Goal: Task Accomplishment & Management: Manage account settings

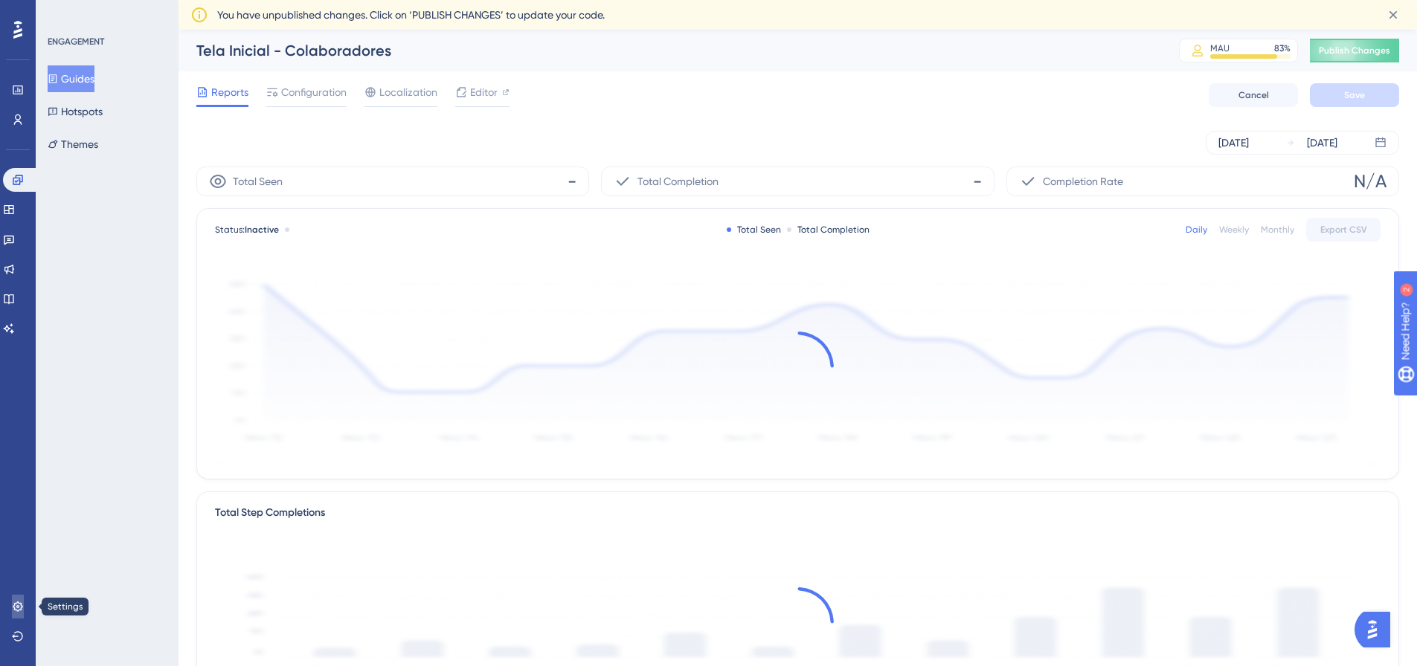
click at [13, 604] on icon at bounding box center [18, 607] width 12 height 12
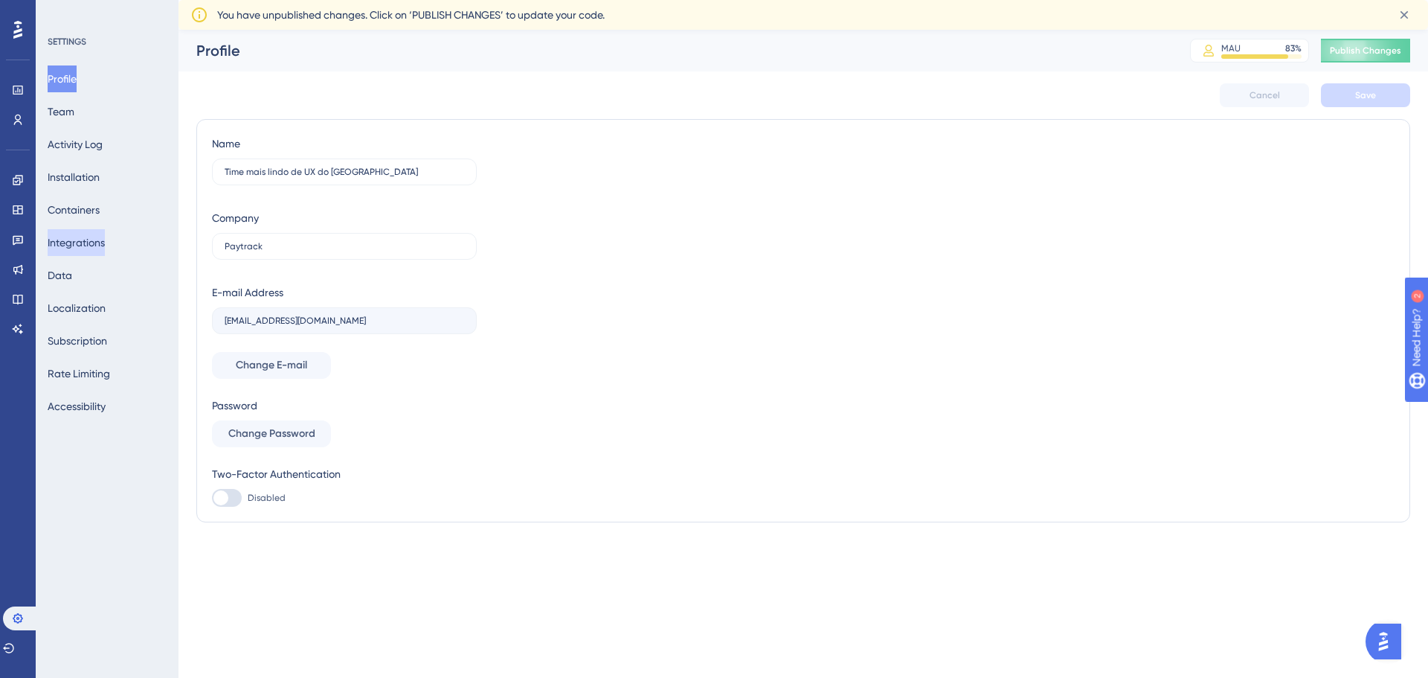
click at [98, 245] on button "Integrations" at bounding box center [76, 242] width 57 height 27
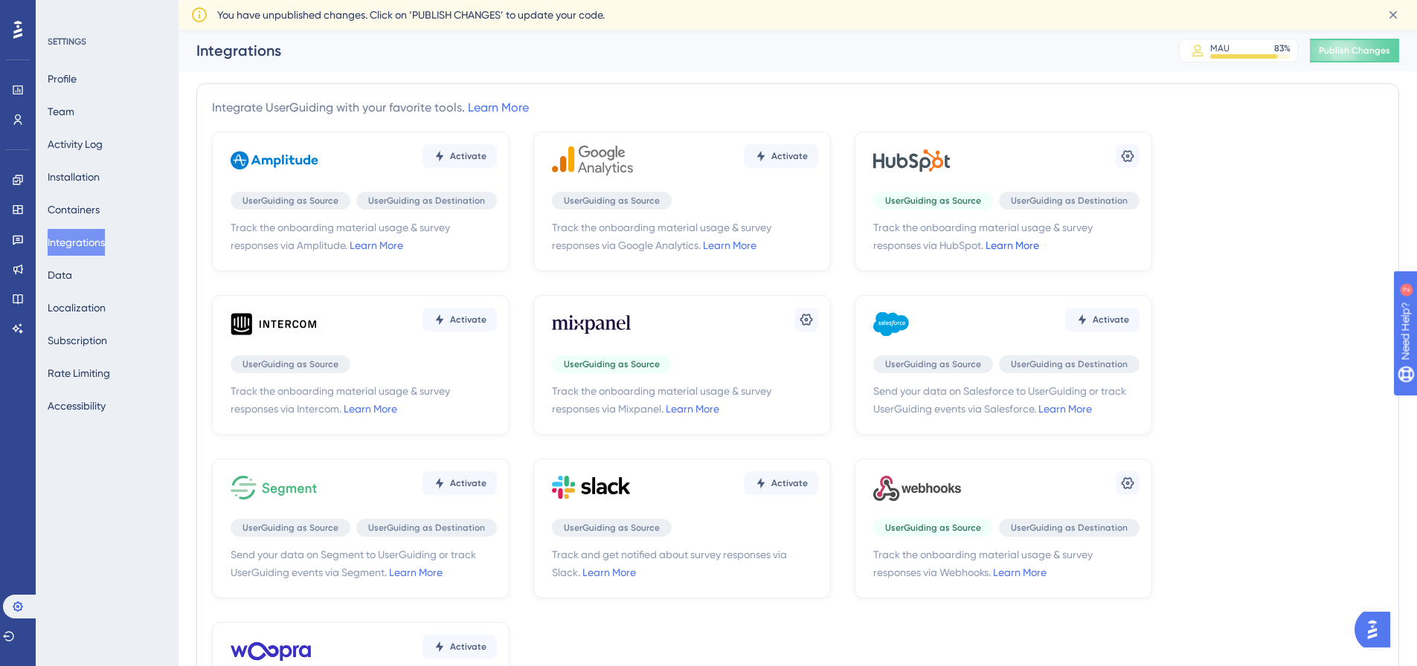
click at [1005, 247] on link "Learn More" at bounding box center [1012, 245] width 54 height 12
click at [1125, 157] on icon at bounding box center [1127, 156] width 15 height 15
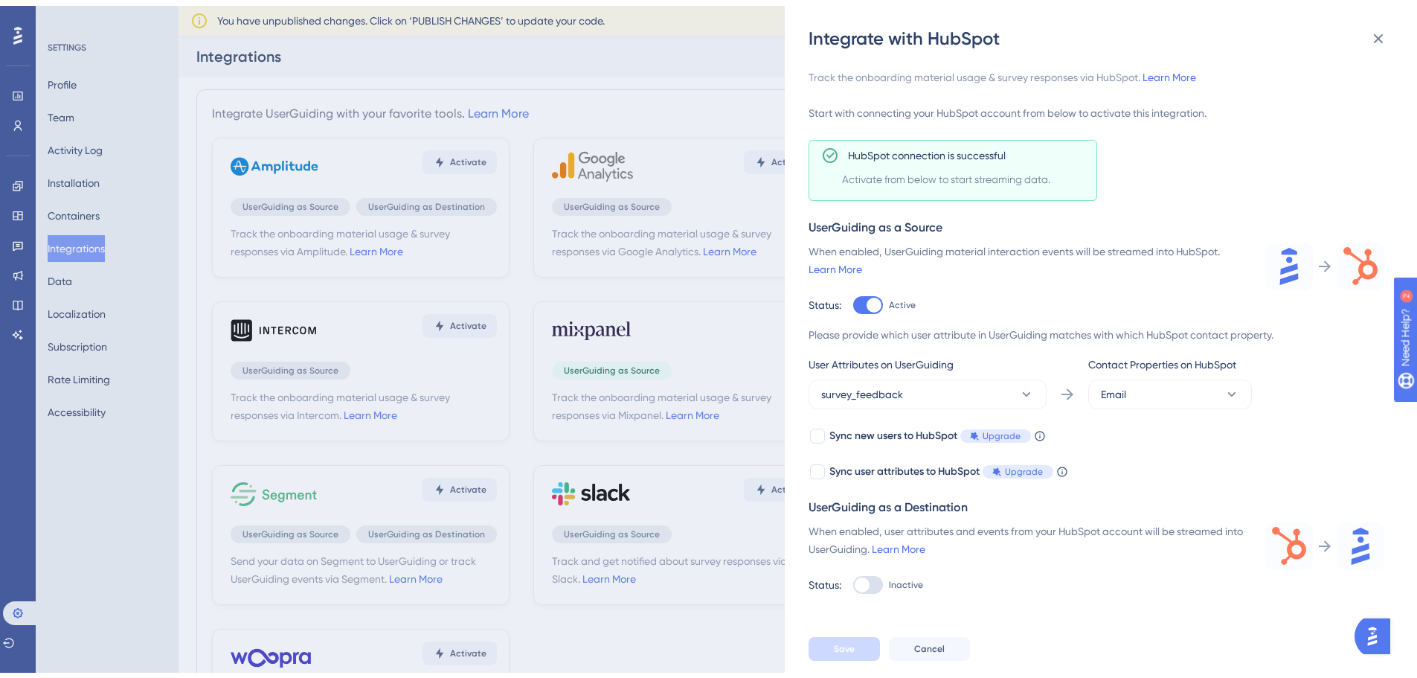
scroll to position [127, 0]
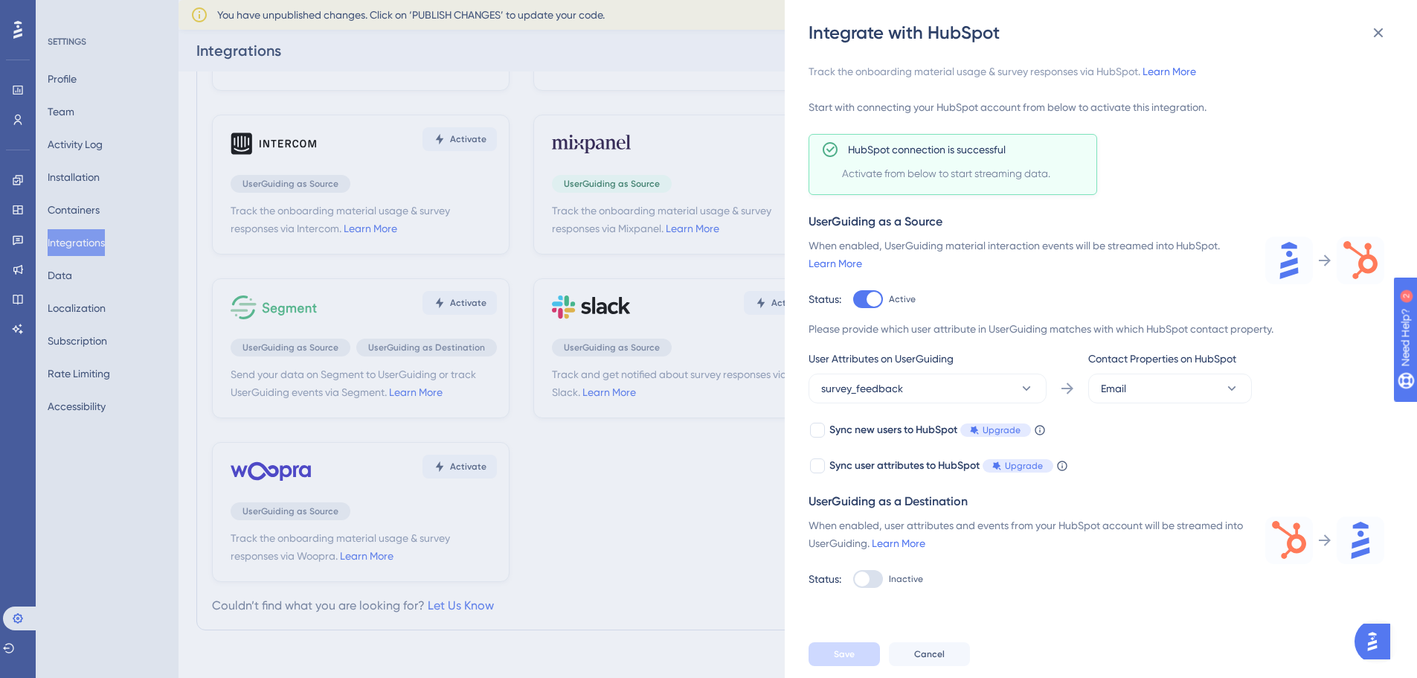
click at [874, 573] on div at bounding box center [868, 579] width 30 height 18
click at [853, 300] on input "Inactive" at bounding box center [852, 299] width 1 height 1
checkbox input "true"
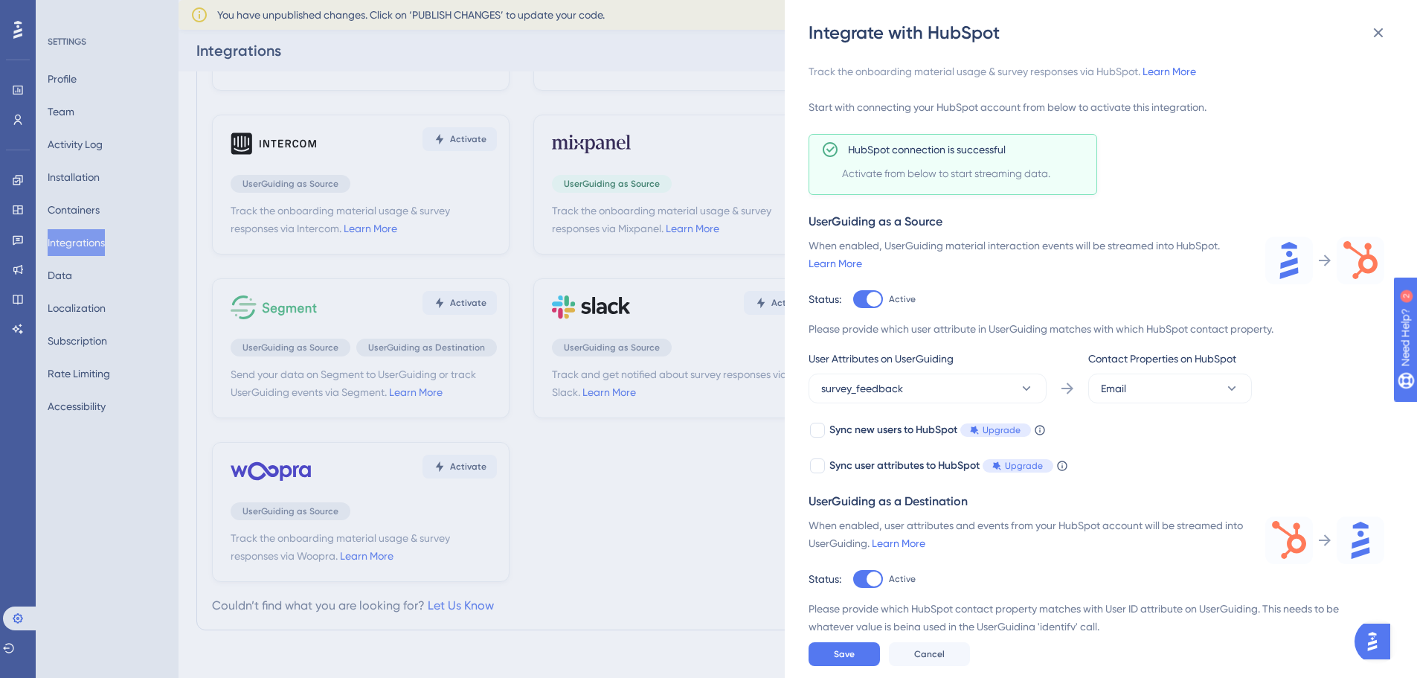
scroll to position [136, 0]
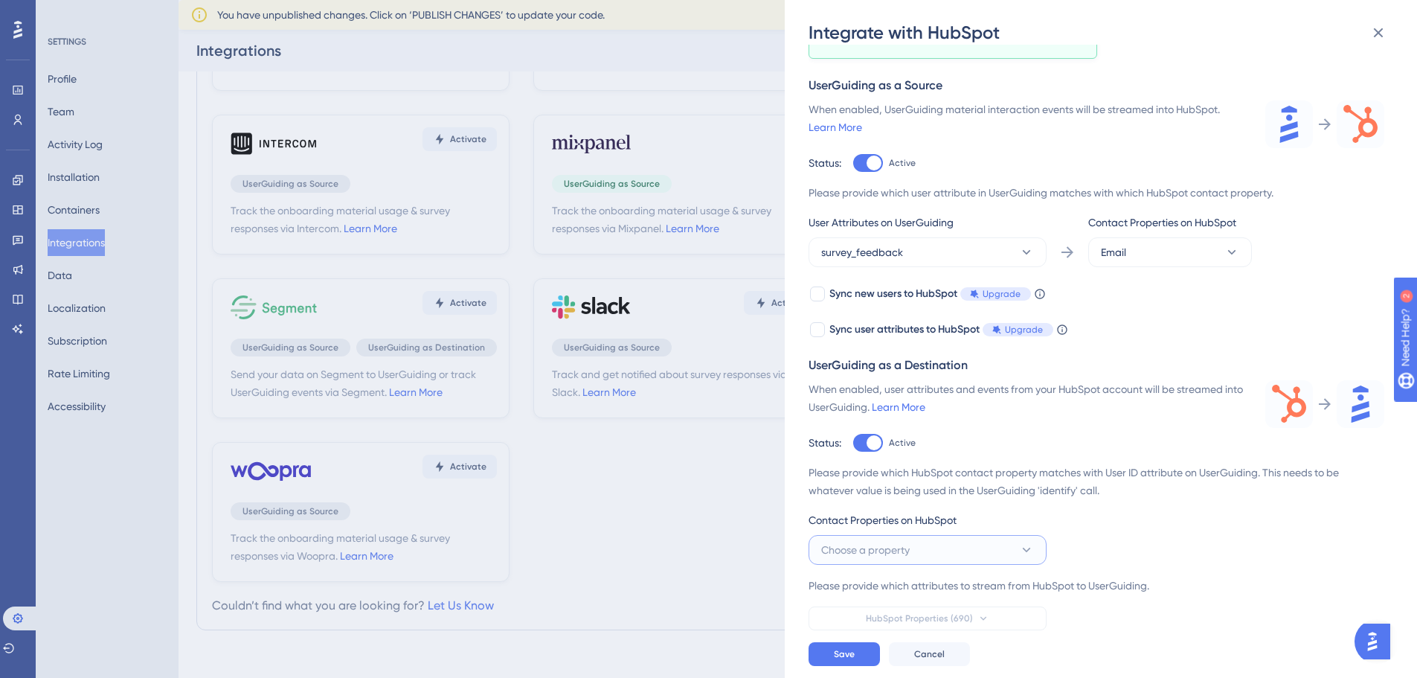
click at [896, 559] on button "Choose a property" at bounding box center [927, 550] width 238 height 30
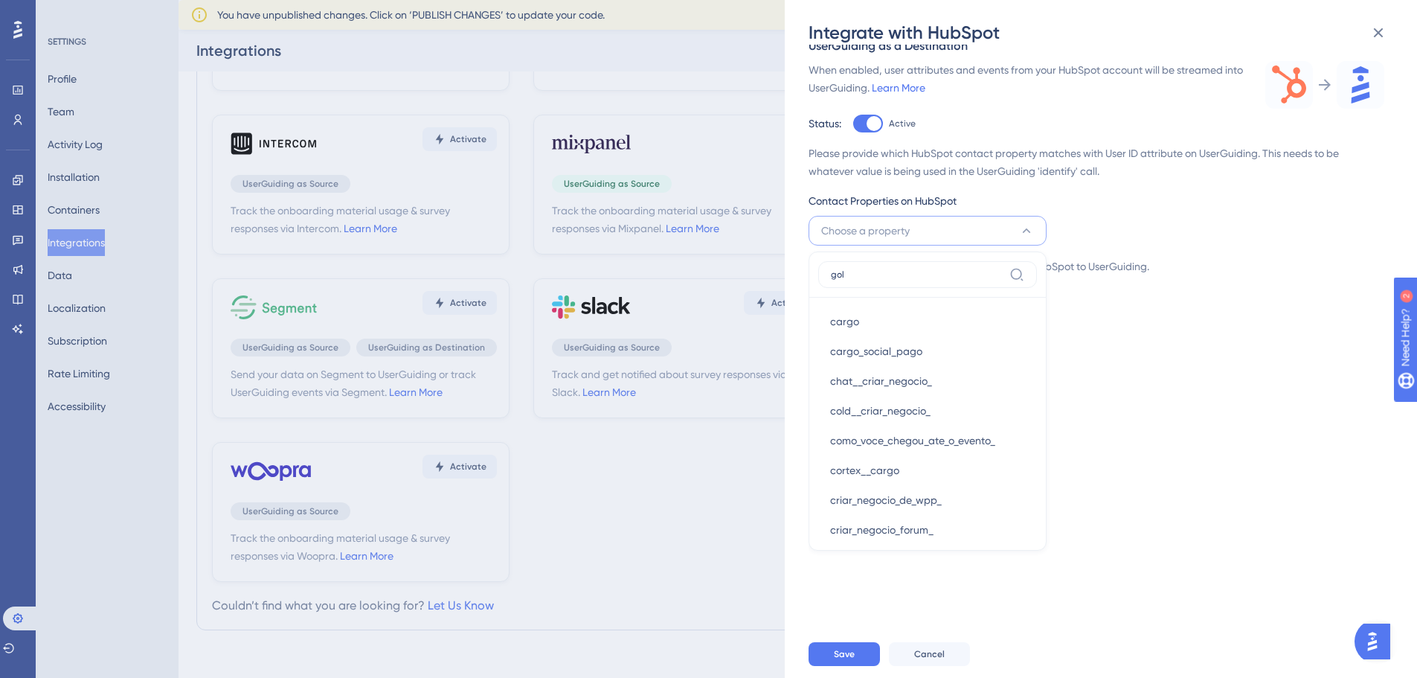
scroll to position [162, 0]
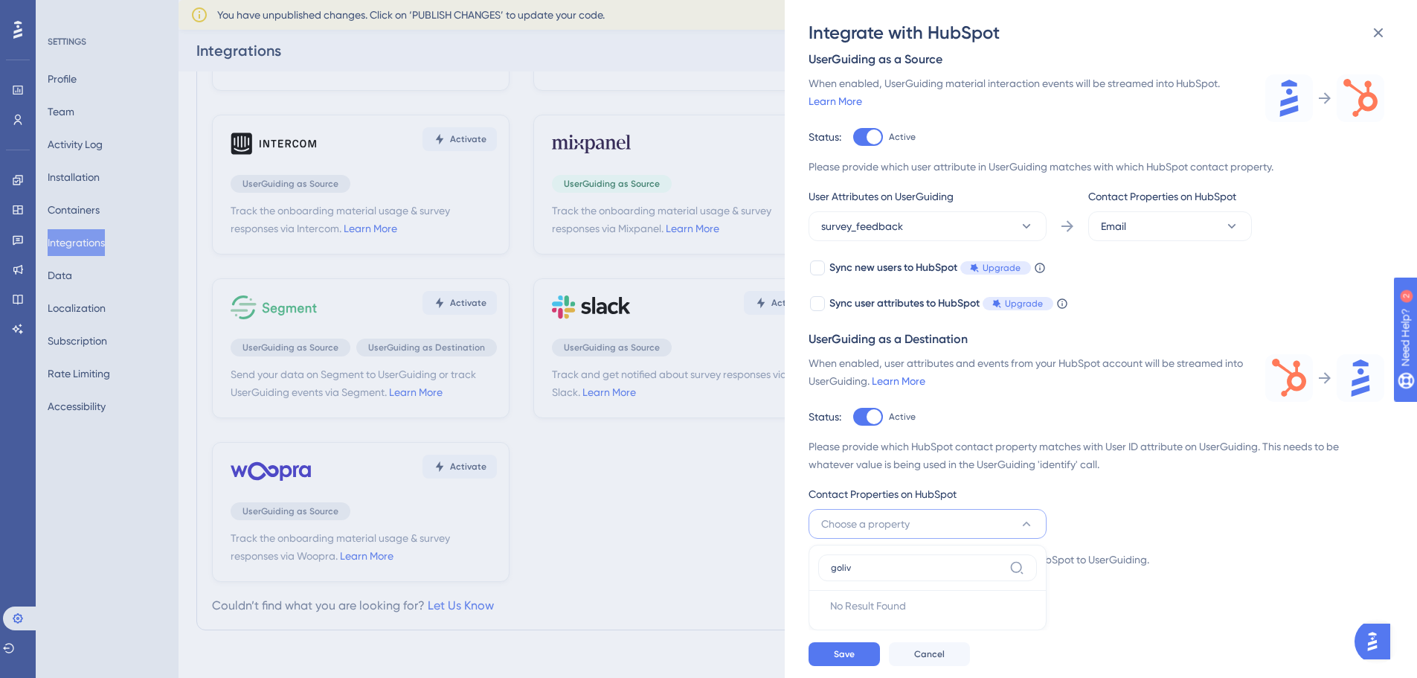
type input "golive"
click at [846, 569] on input "golive" at bounding box center [917, 568] width 173 height 12
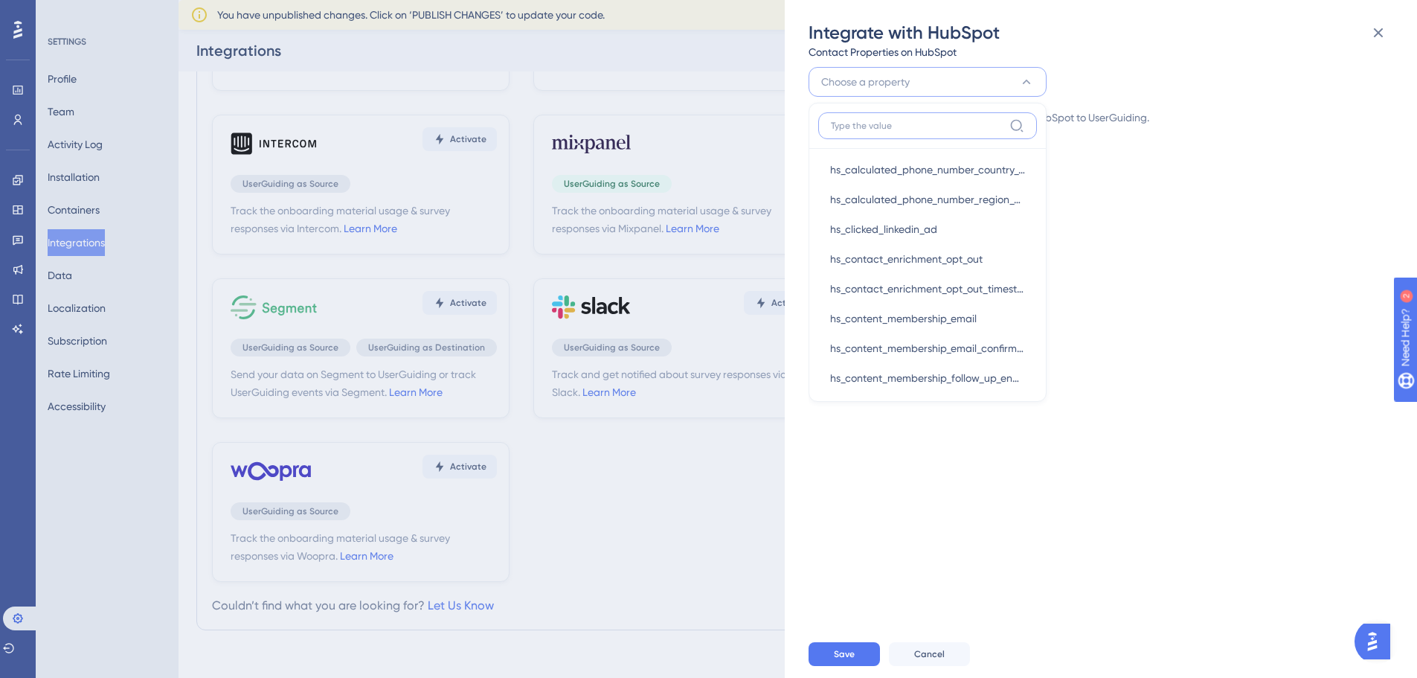
scroll to position [0, 0]
click at [872, 124] on input at bounding box center [917, 126] width 173 height 12
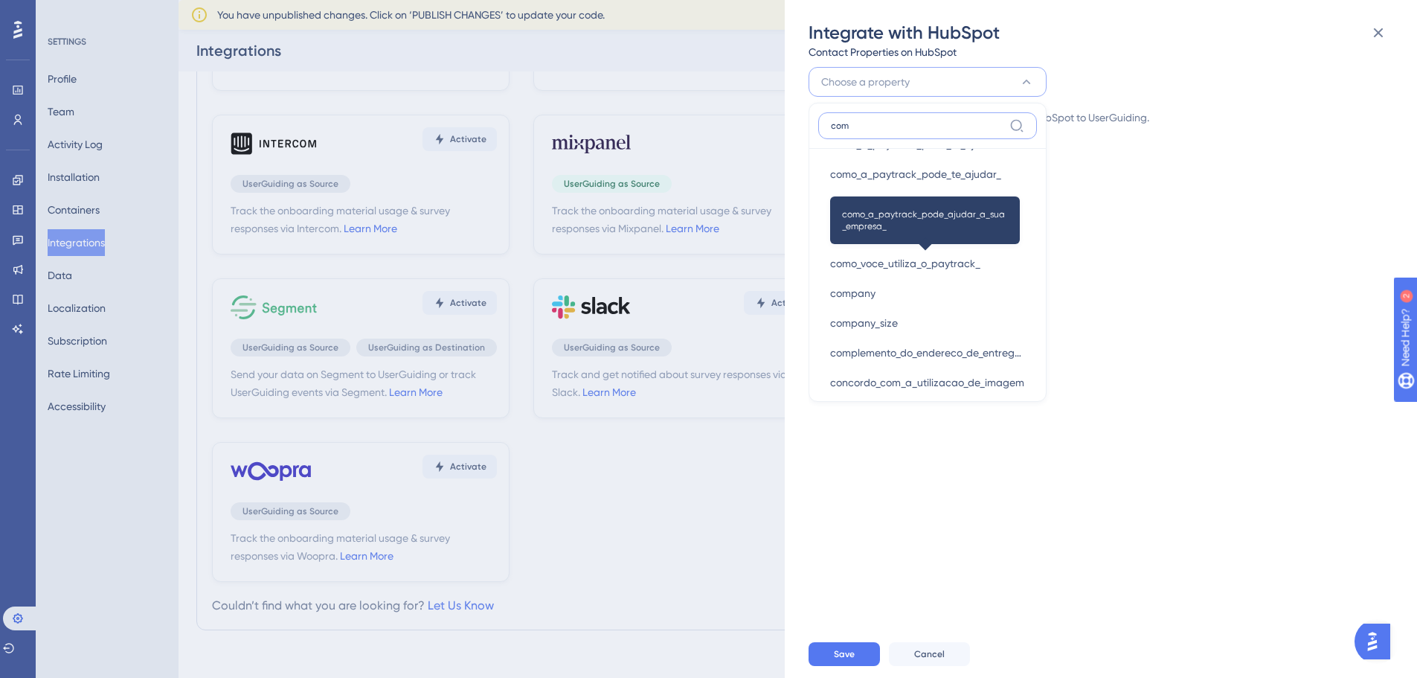
scroll to position [149, 0]
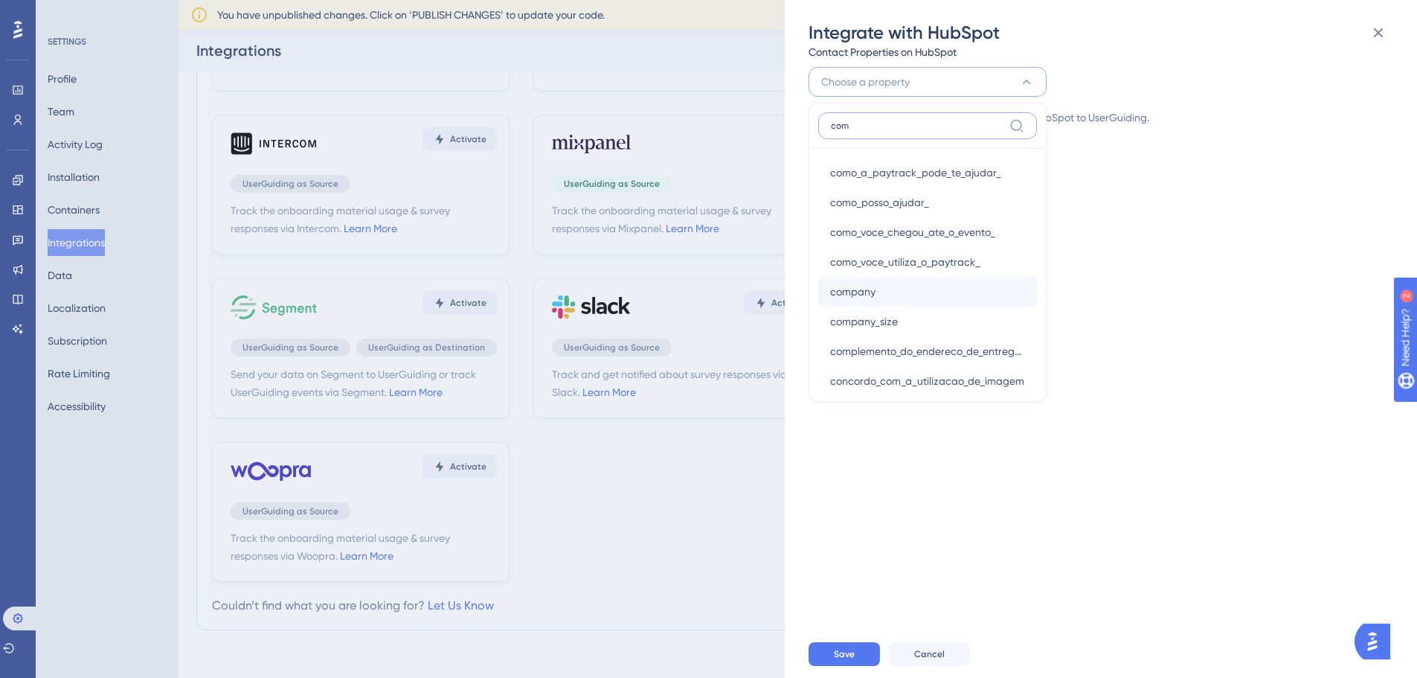
type input "com"
click at [859, 287] on span "company" at bounding box center [852, 292] width 45 height 18
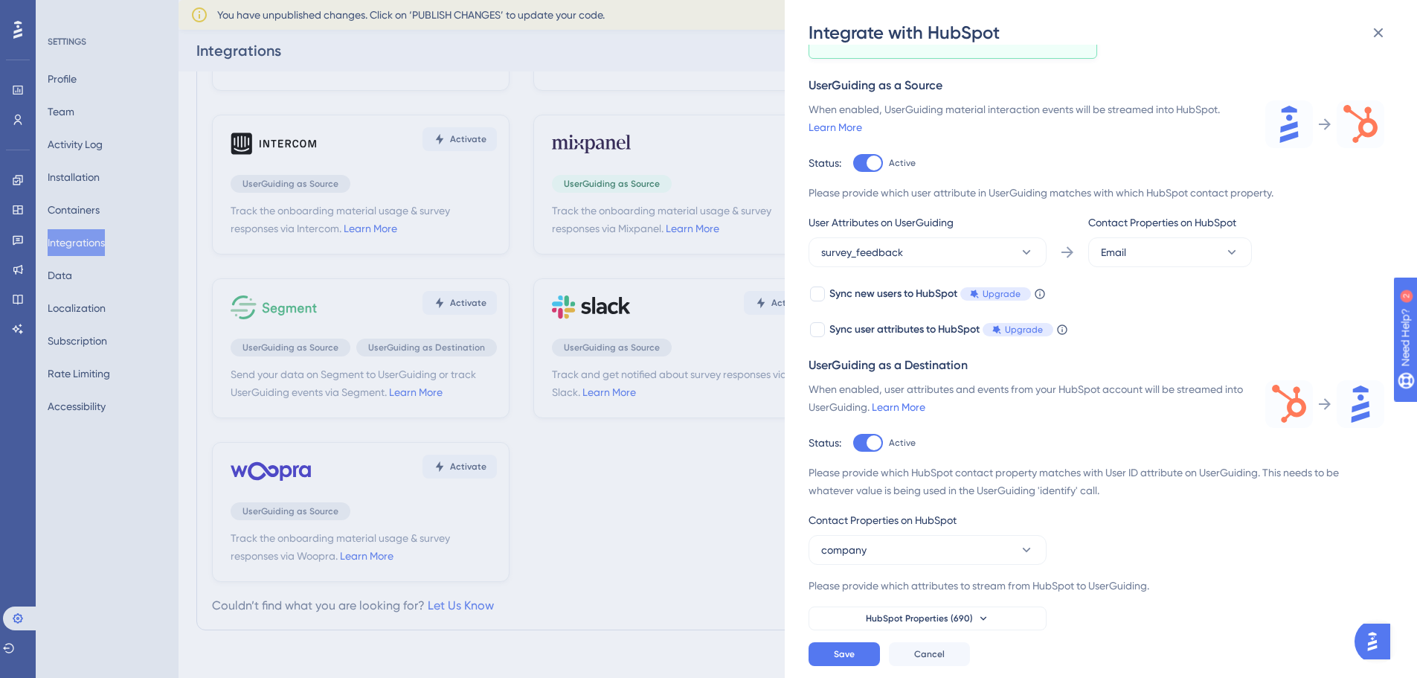
scroll to position [136, 0]
click at [991, 556] on button "company" at bounding box center [927, 550] width 238 height 30
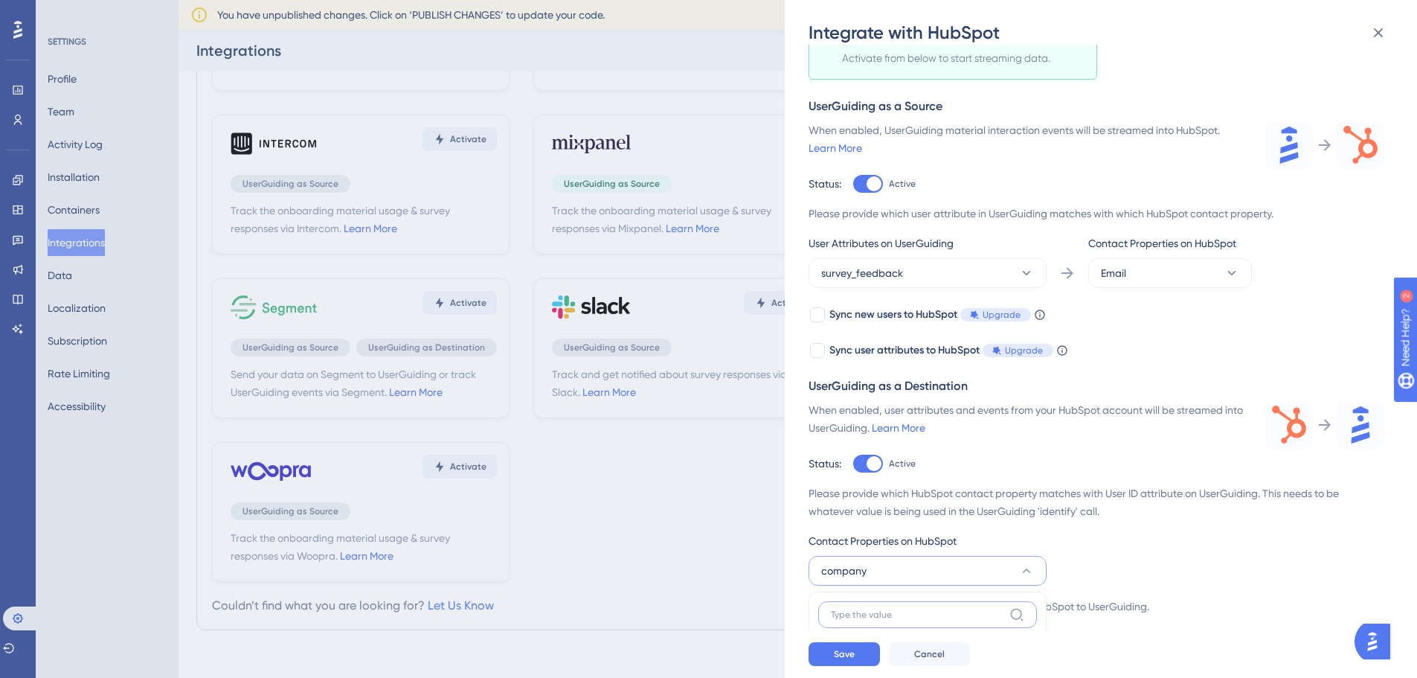
scroll to position [190, 0]
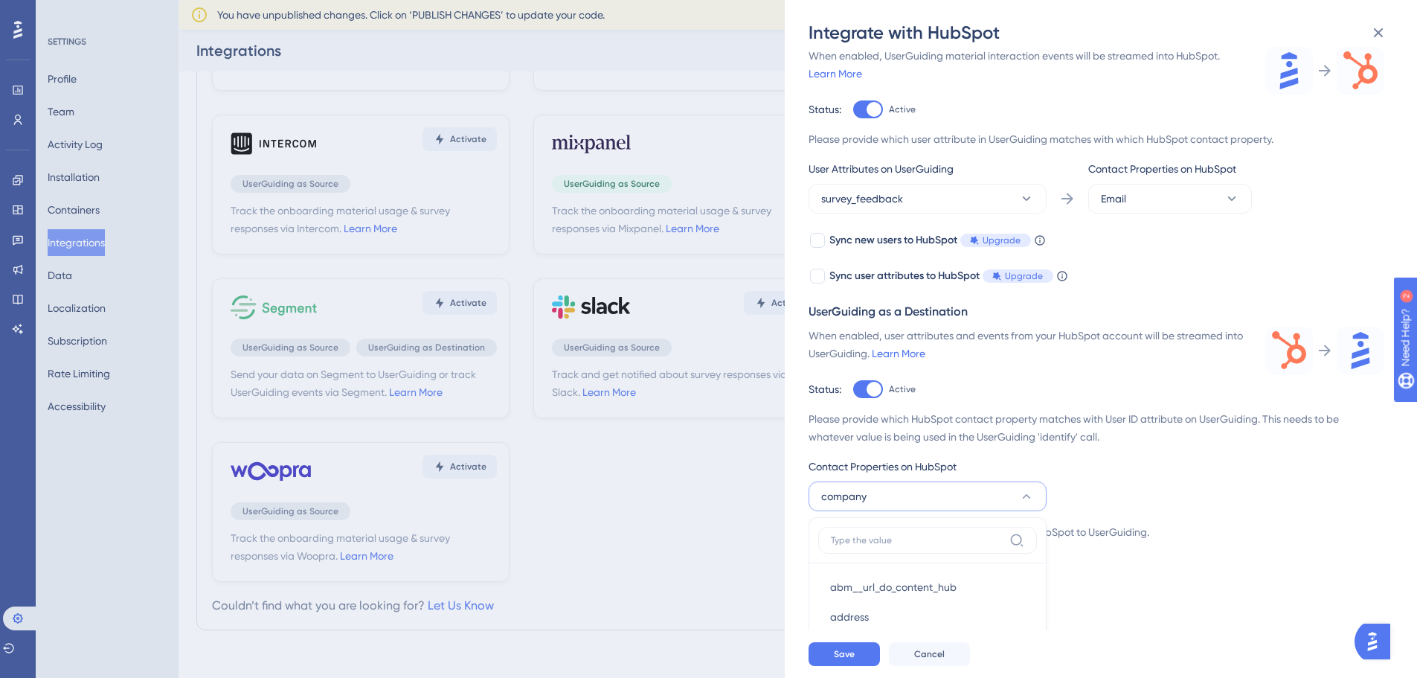
click at [861, 118] on div at bounding box center [868, 109] width 30 height 18
click at [853, 300] on input "Active" at bounding box center [852, 299] width 1 height 1
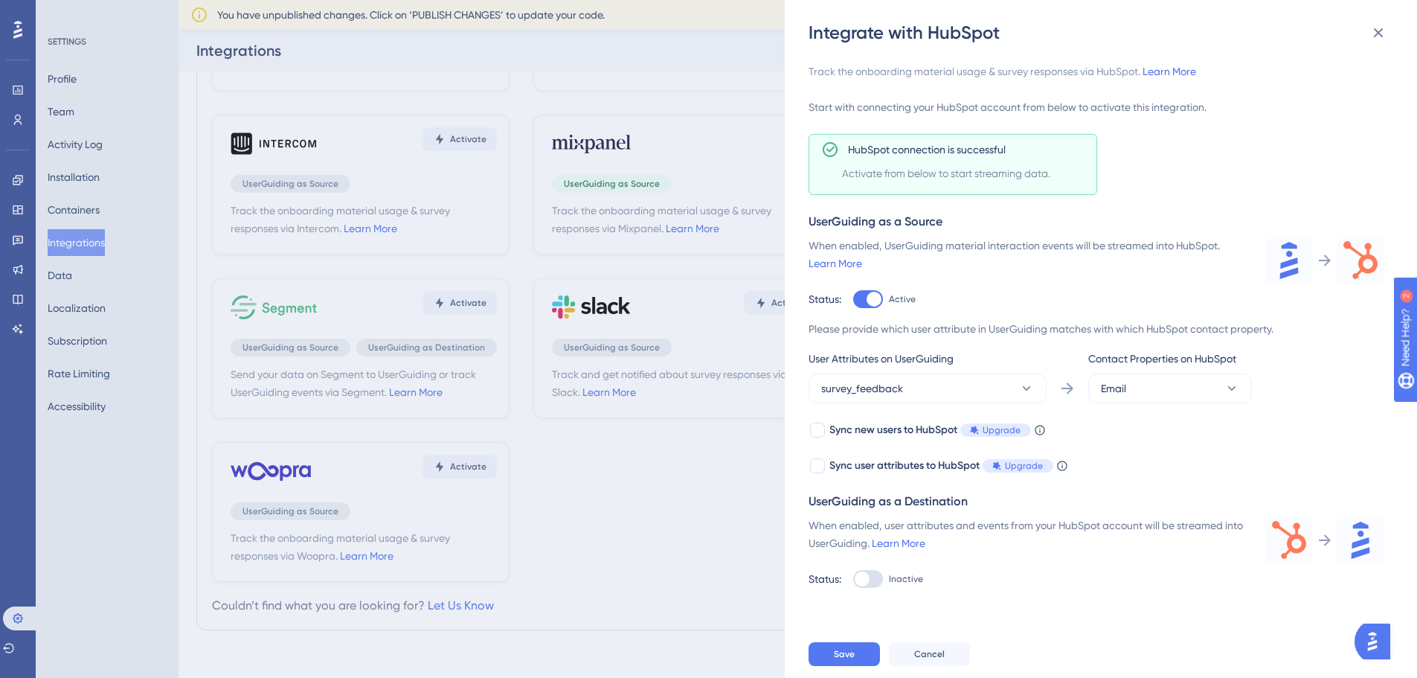
click at [872, 578] on div at bounding box center [868, 579] width 30 height 18
click at [853, 300] on input "Inactive" at bounding box center [852, 299] width 1 height 1
checkbox input "true"
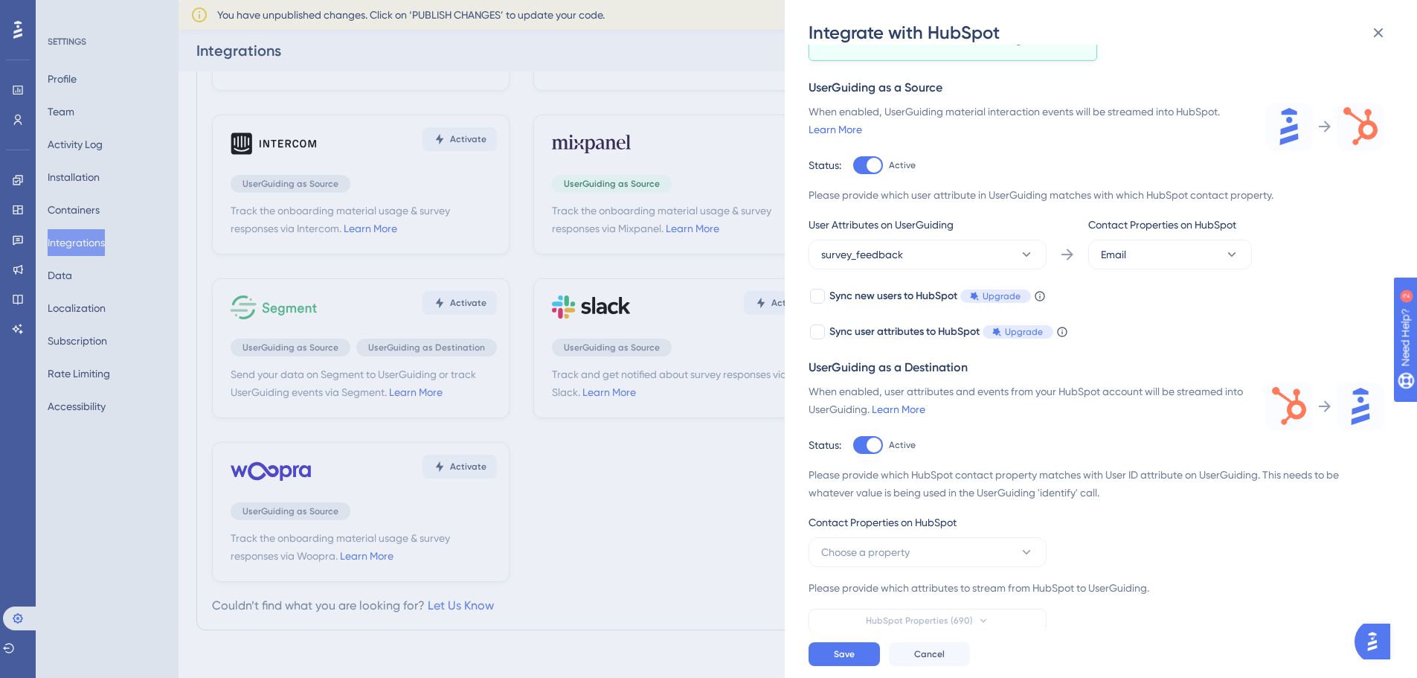
scroll to position [136, 0]
click at [971, 540] on button "Choose a property" at bounding box center [927, 550] width 238 height 30
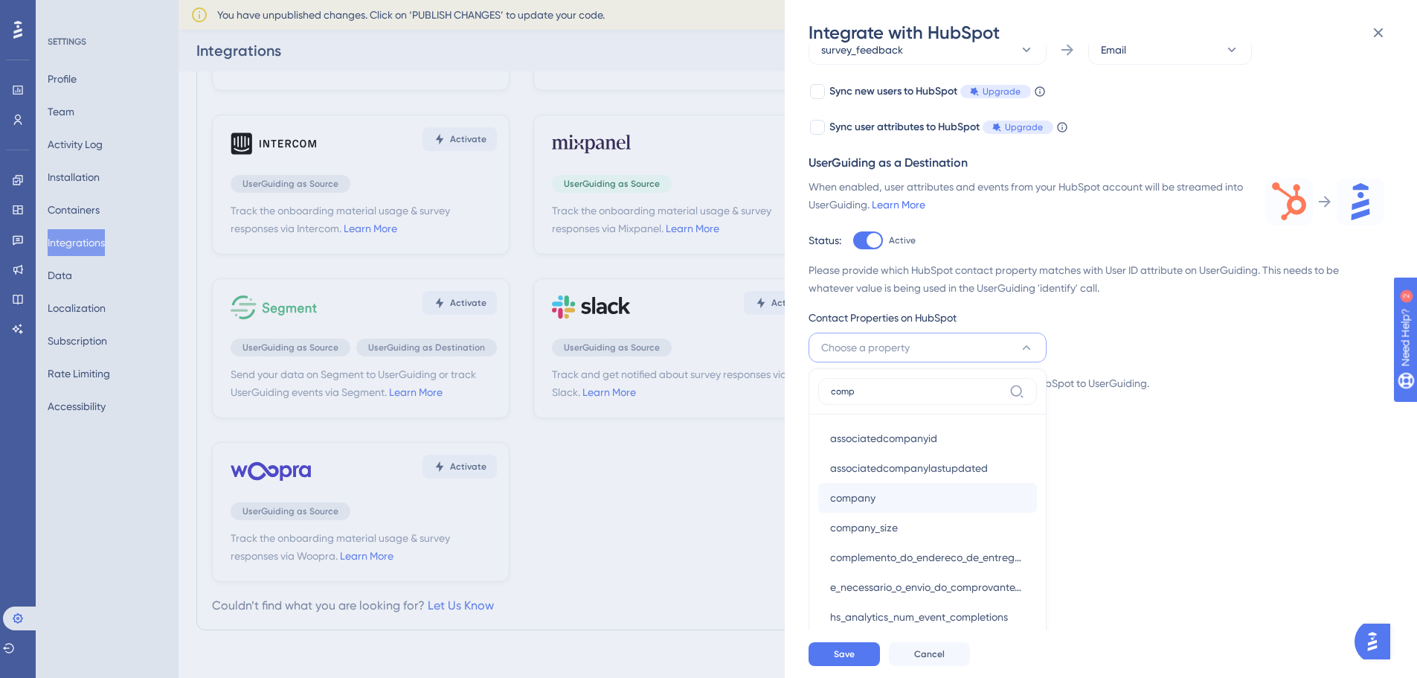
type input "comp"
click at [848, 493] on span "company" at bounding box center [852, 498] width 45 height 18
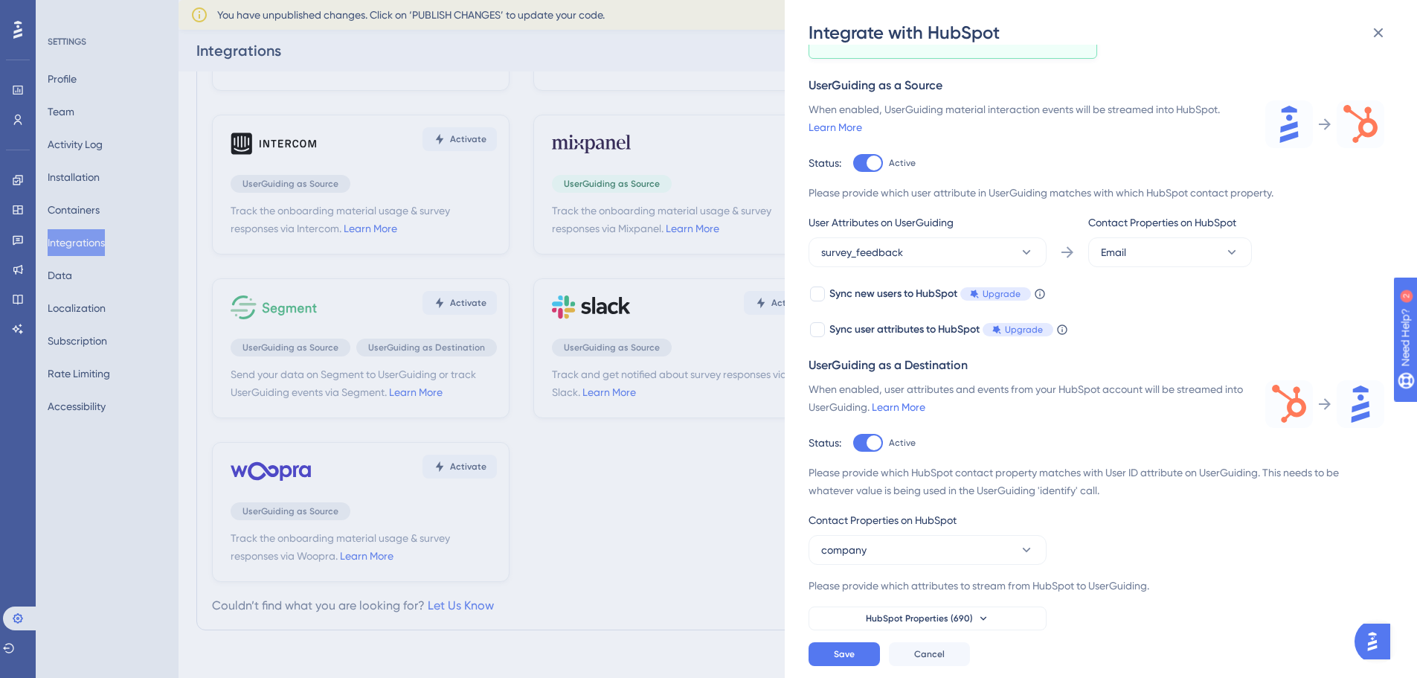
scroll to position [136, 0]
drag, startPoint x: 968, startPoint y: 620, endPoint x: 1058, endPoint y: 591, distance: 95.5
click at [968, 620] on span "HubSpot Properties (690)" at bounding box center [919, 618] width 107 height 12
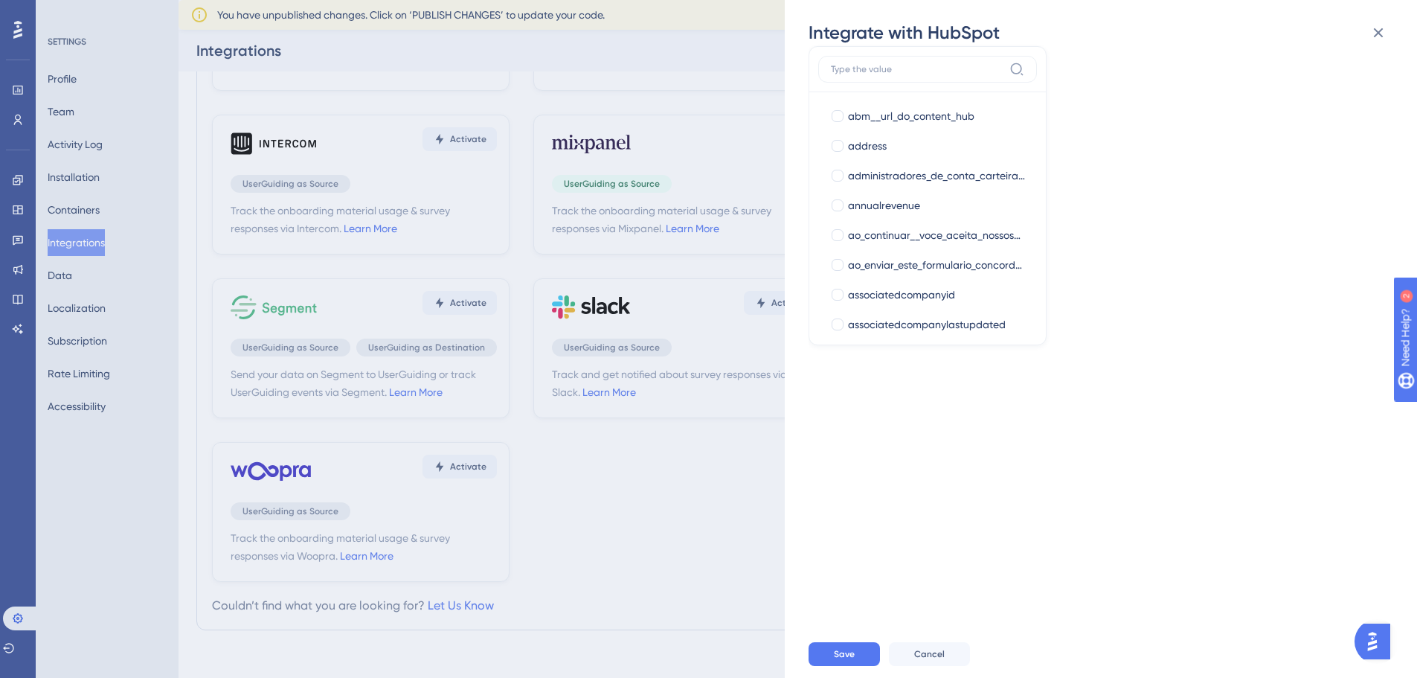
click at [1070, 118] on div "Track the onboarding material usage & survey responses via HubSpot. Learn More …" at bounding box center [1107, 337] width 599 height 585
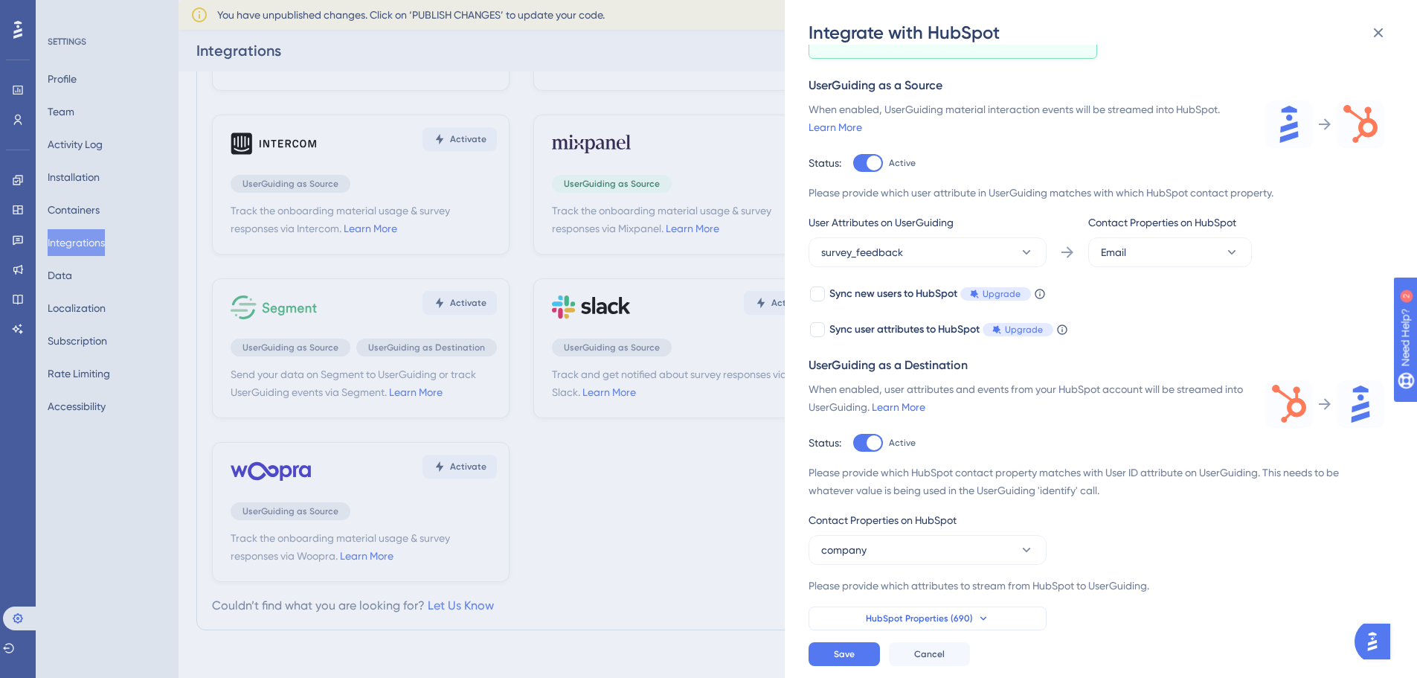
click at [895, 613] on span "HubSpot Properties (690)" at bounding box center [919, 618] width 107 height 12
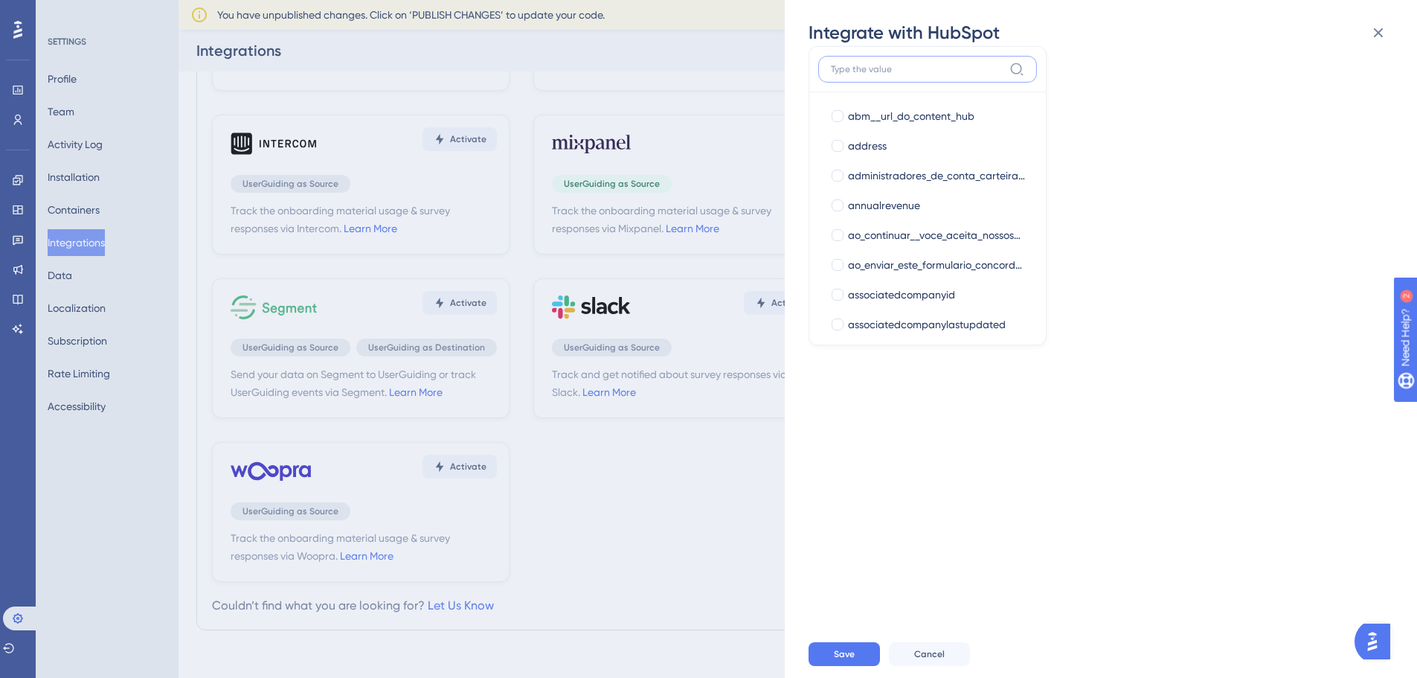
click at [849, 65] on input at bounding box center [917, 69] width 173 height 12
paste input "[PR] Go Live do Projeto"
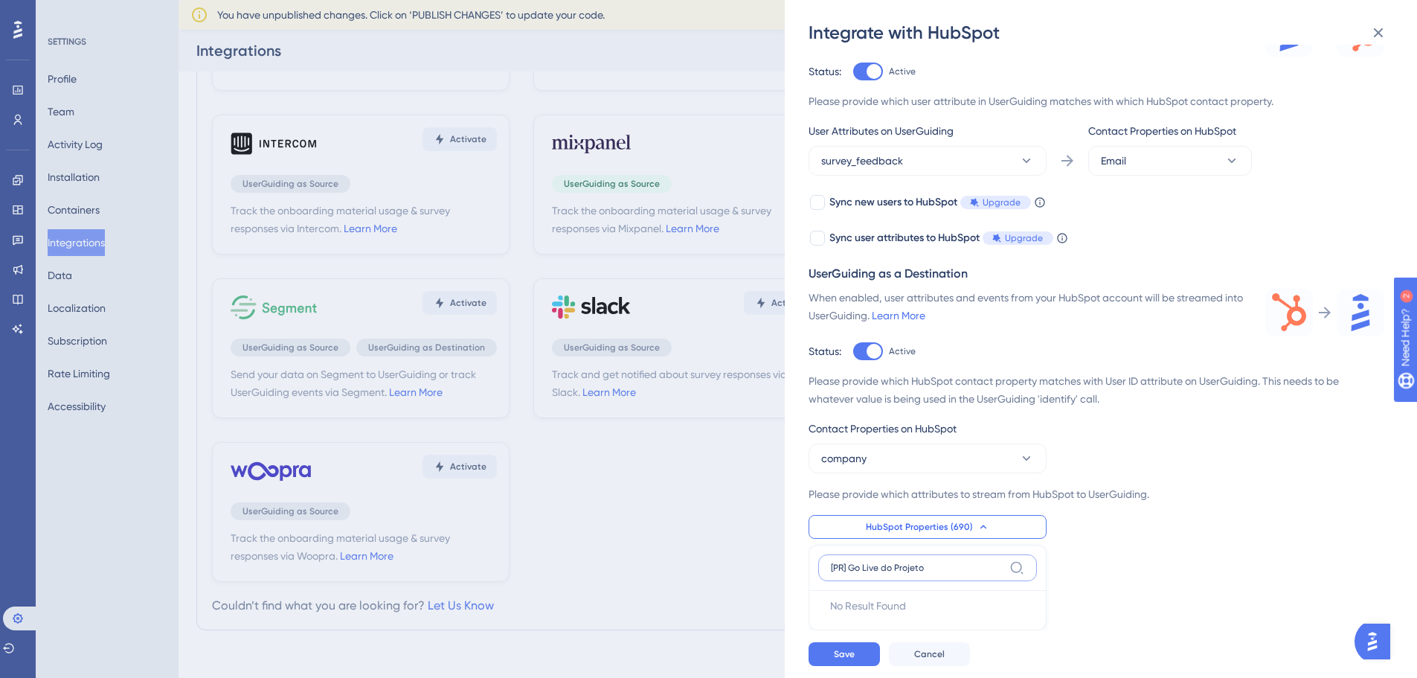
scroll to position [228, 0]
click at [833, 567] on input "[PR] Go Live do Projeto" at bounding box center [917, 568] width 173 height 12
drag, startPoint x: 929, startPoint y: 569, endPoint x: 849, endPoint y: 568, distance: 80.3
click at [849, 568] on input "[PR] Go Live do Projeto" at bounding box center [917, 568] width 173 height 12
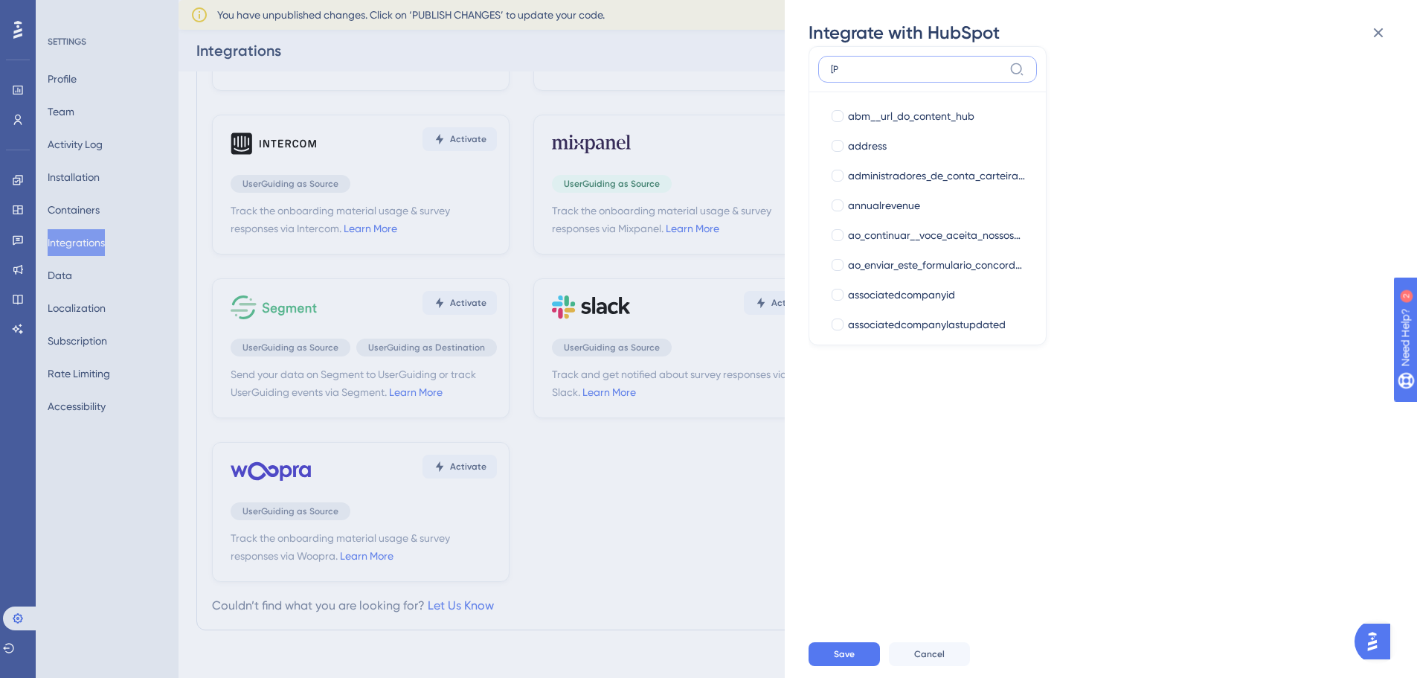
type input "["
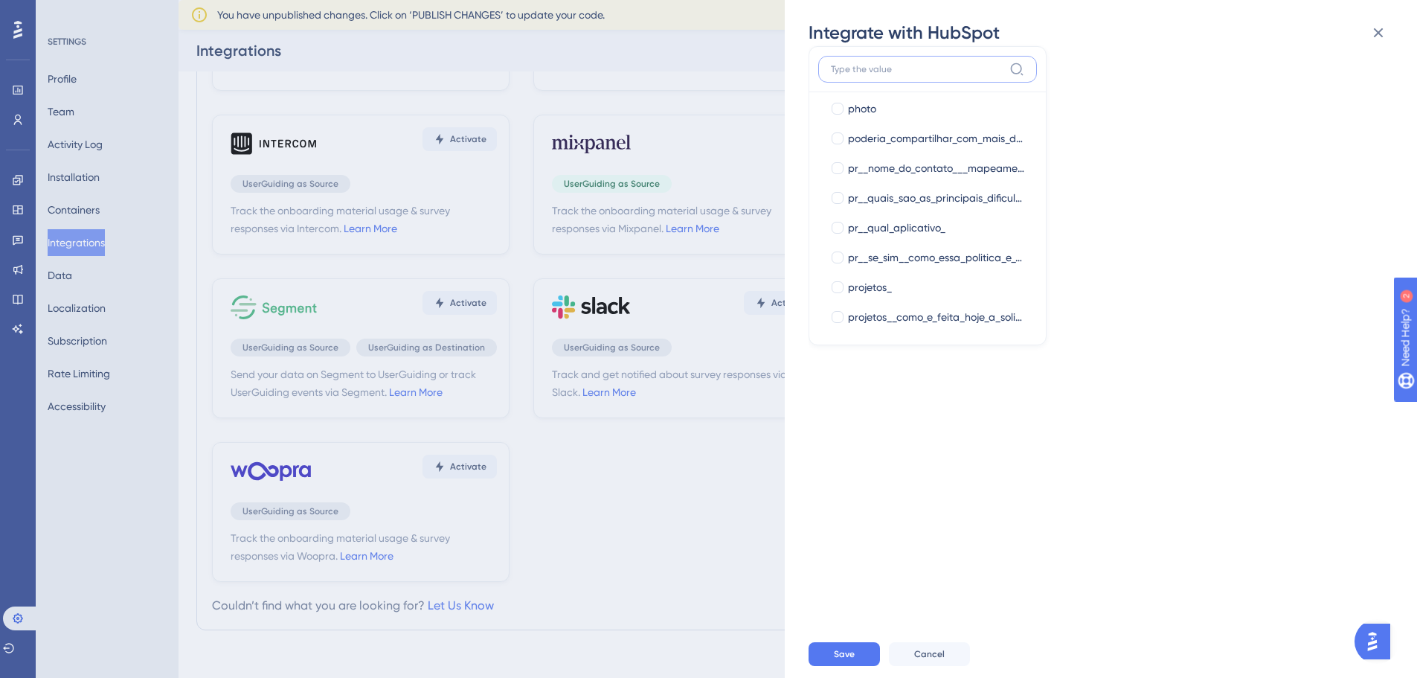
scroll to position [16289, 0]
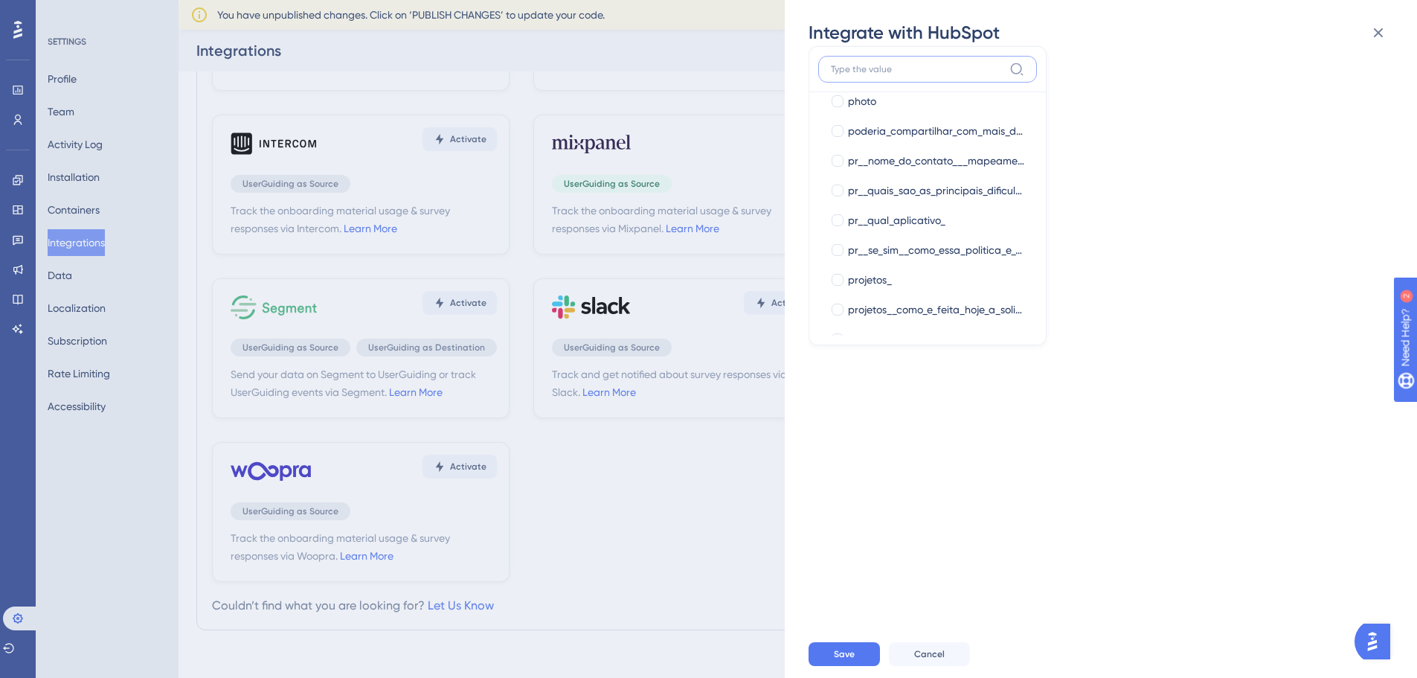
click at [852, 68] on input at bounding box center [917, 69] width 173 height 12
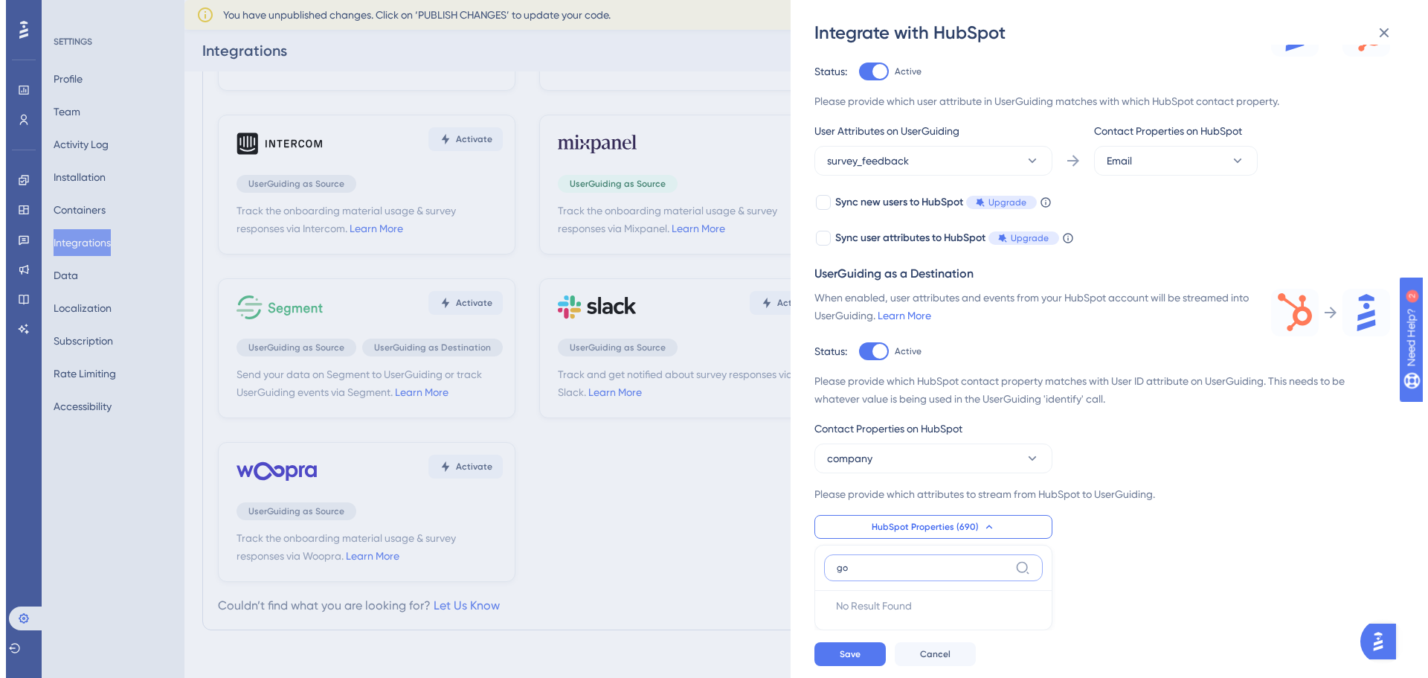
scroll to position [228, 0]
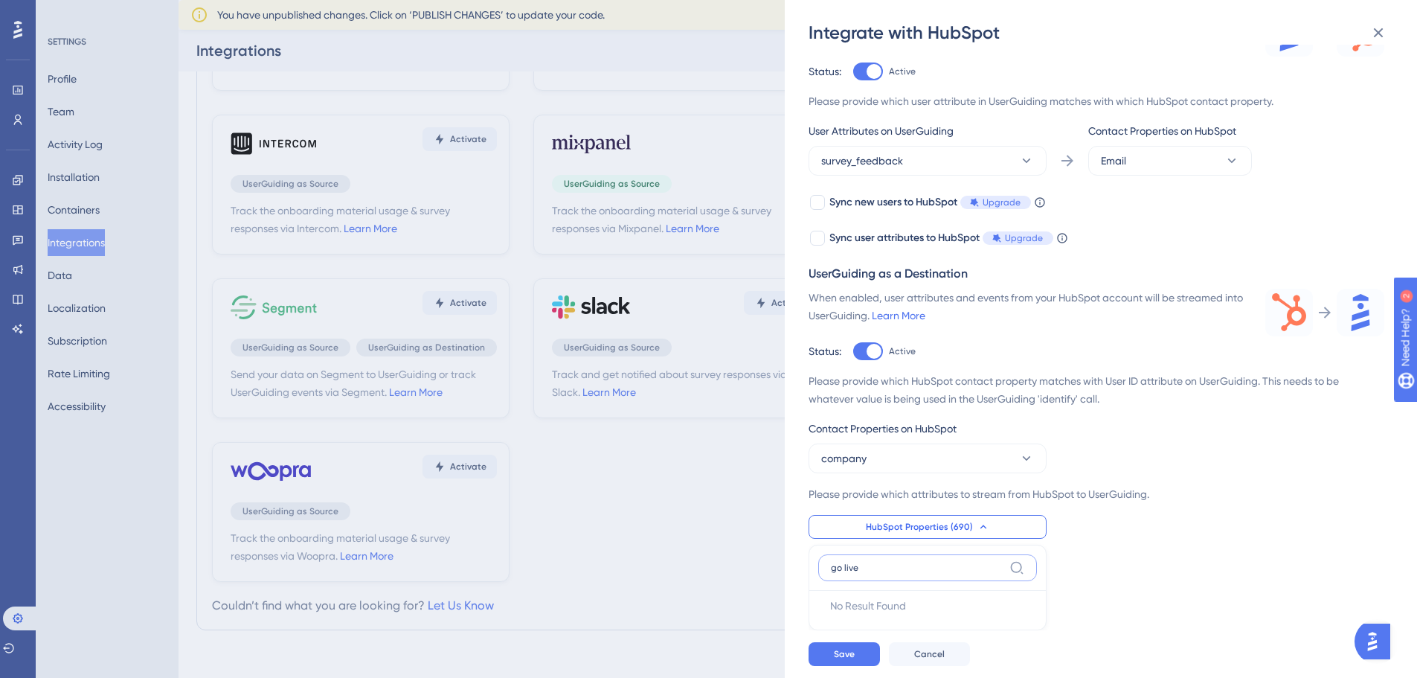
type input "go live"
click at [857, 573] on label "go live" at bounding box center [927, 567] width 219 height 27
click at [857, 573] on input "go live" at bounding box center [917, 568] width 173 height 12
click at [857, 573] on label "go live" at bounding box center [927, 567] width 219 height 27
click at [857, 573] on input "go live" at bounding box center [917, 568] width 173 height 12
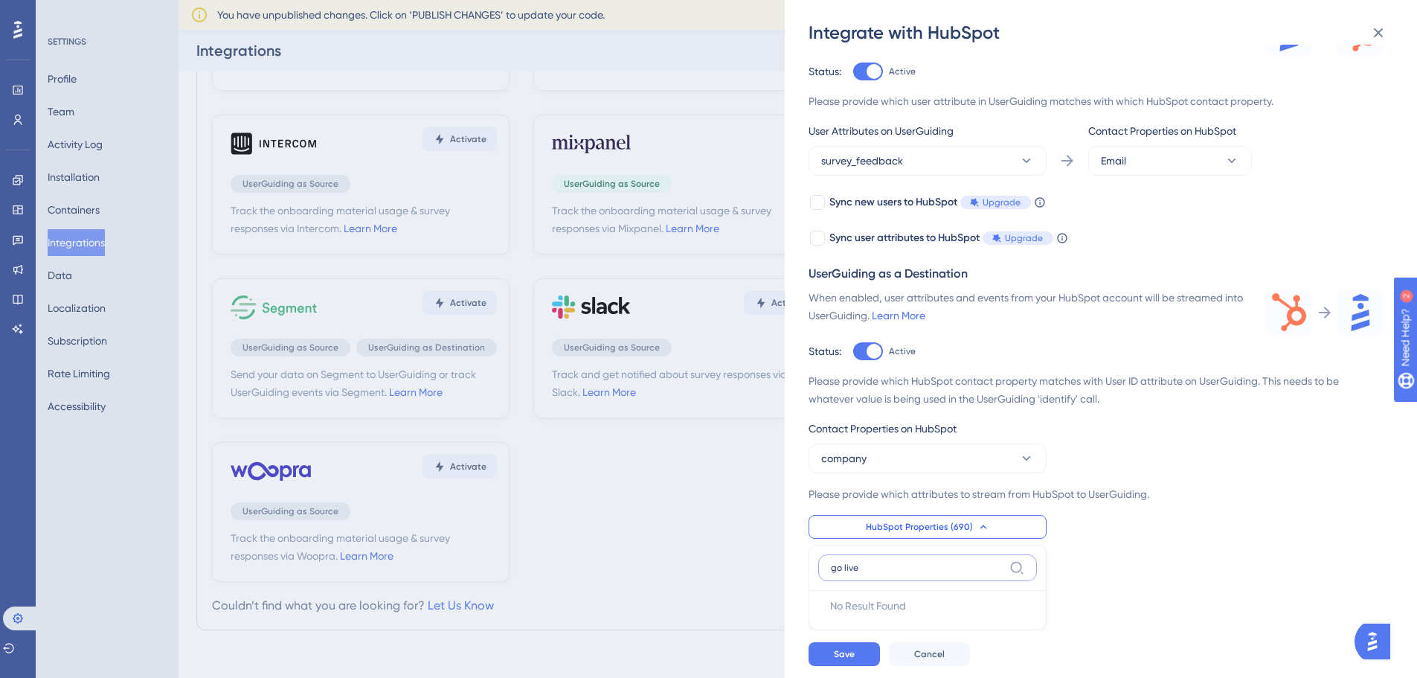
click at [850, 568] on input "go live" at bounding box center [917, 568] width 173 height 12
type input "l"
type input "proje"
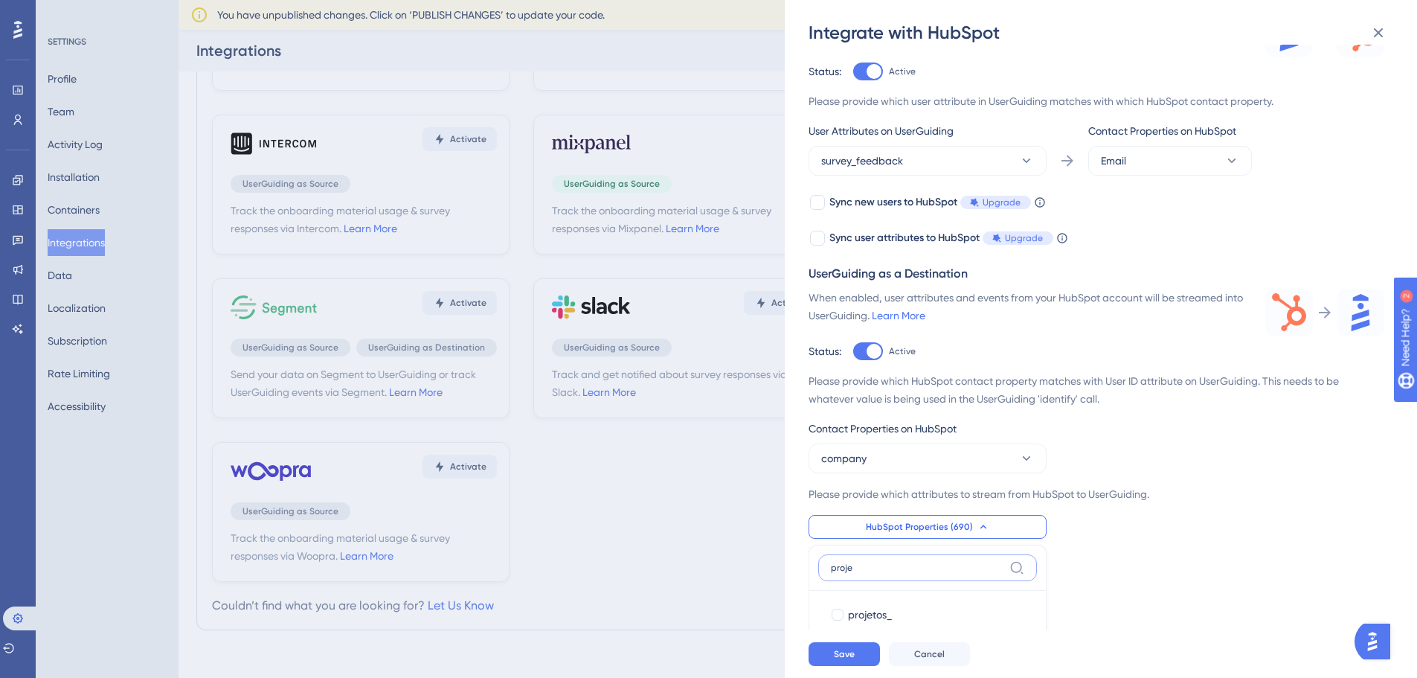
click at [845, 569] on input "proje" at bounding box center [917, 568] width 173 height 12
click at [845, 570] on input "proje" at bounding box center [917, 568] width 173 height 12
click at [16, 23] on div "Integrate with HubSpot Track the onboarding material usage & survey responses v…" at bounding box center [708, 339] width 1417 height 678
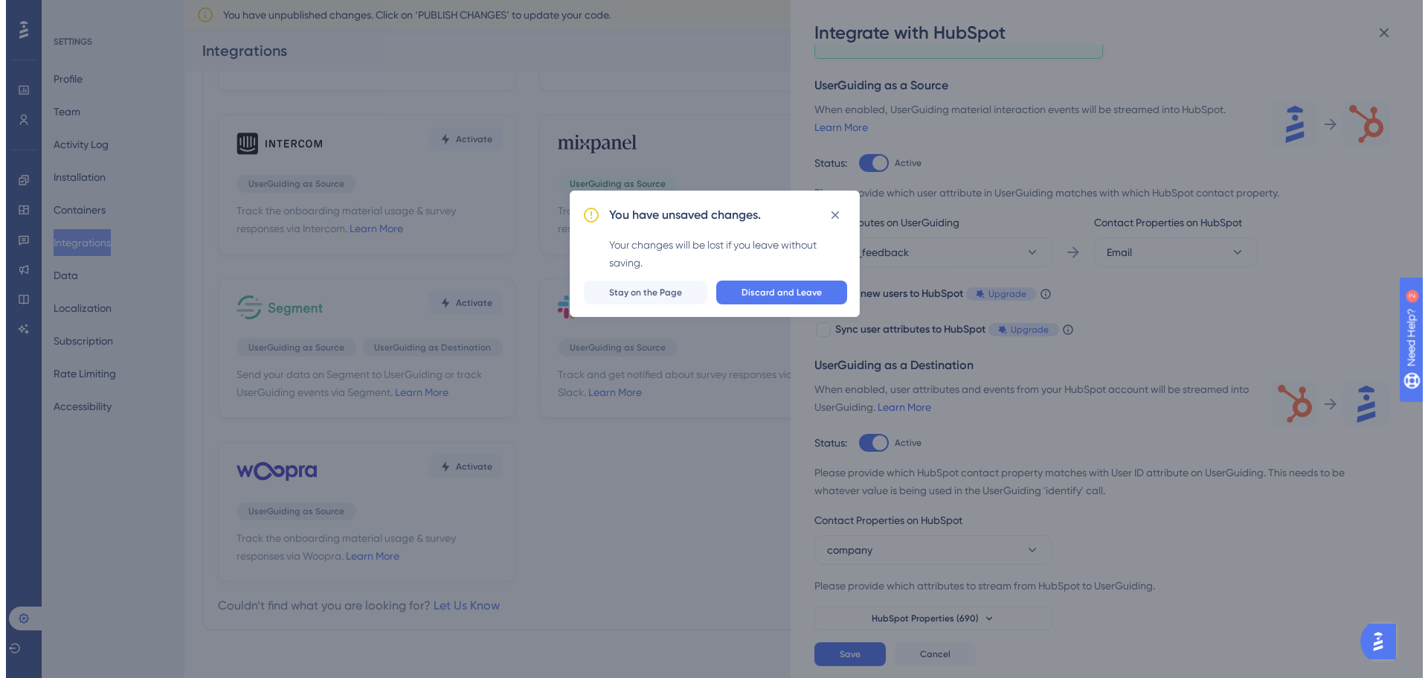
scroll to position [136, 0]
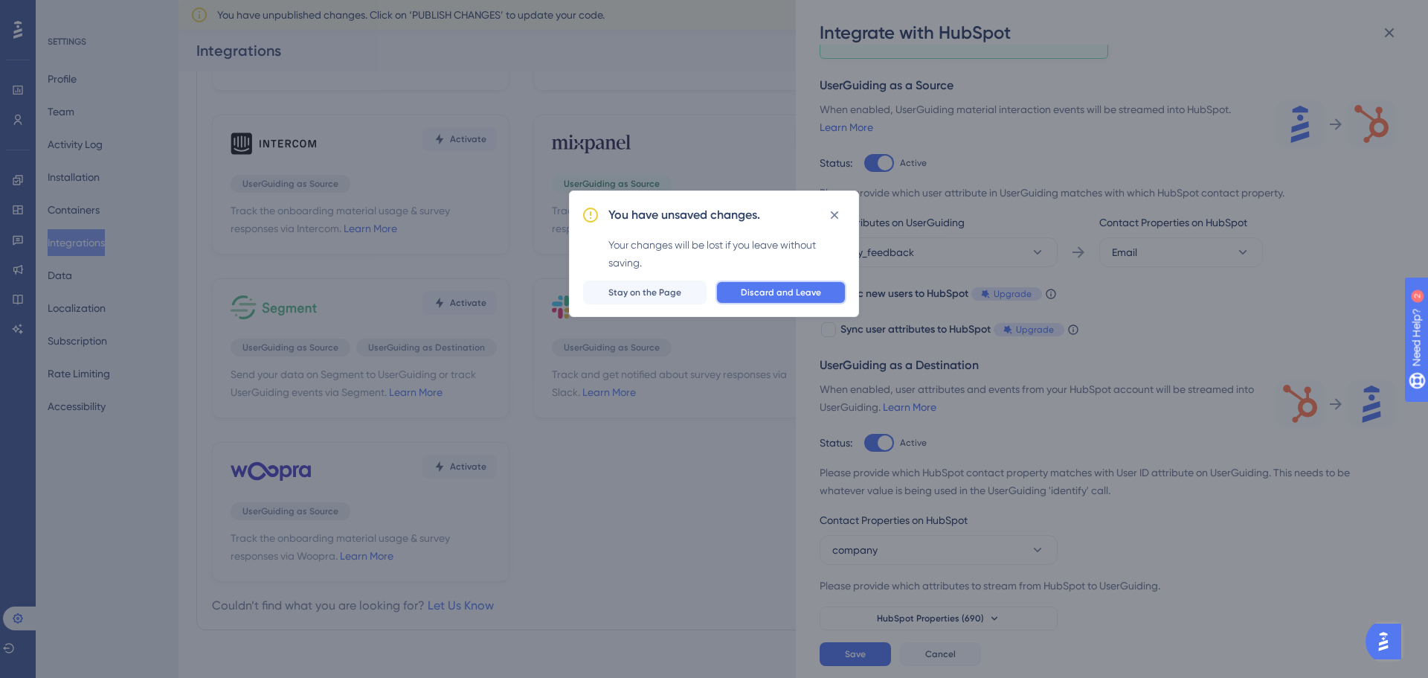
click at [738, 282] on button "Discard and Leave" at bounding box center [781, 292] width 131 height 24
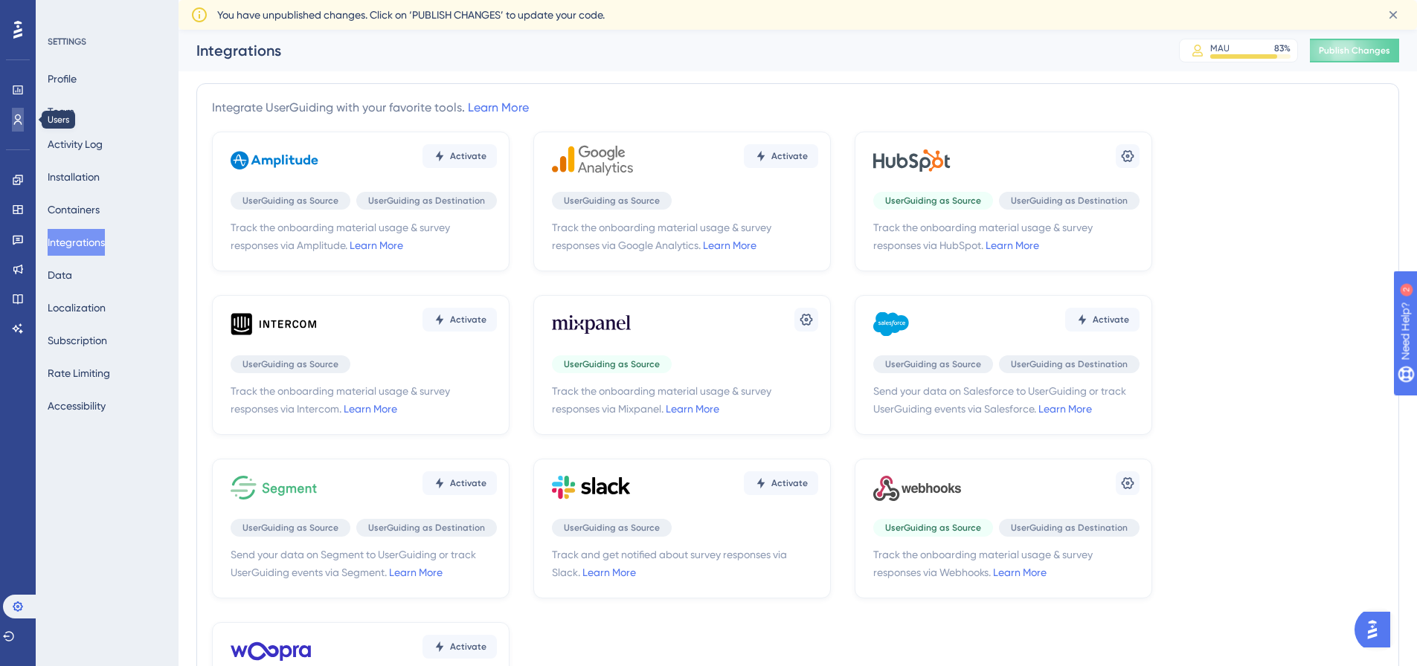
click at [22, 118] on icon at bounding box center [18, 120] width 12 height 12
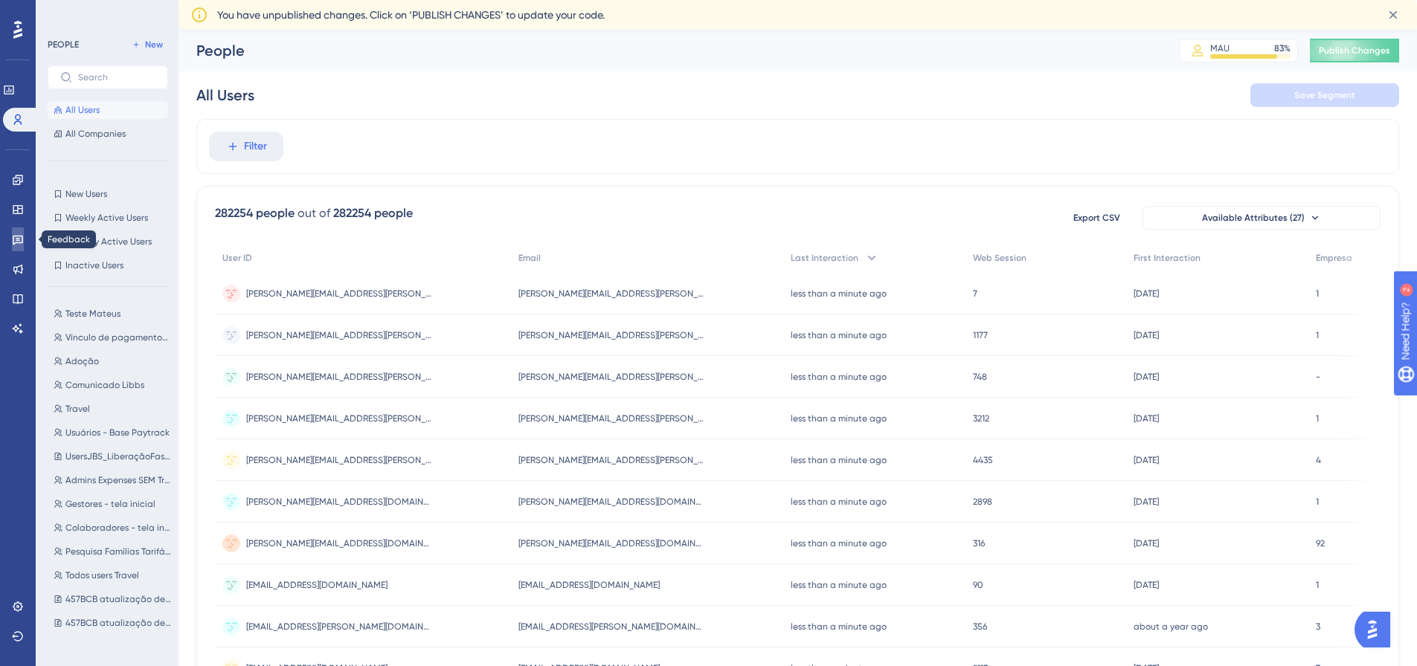
click at [16, 241] on icon at bounding box center [18, 240] width 12 height 12
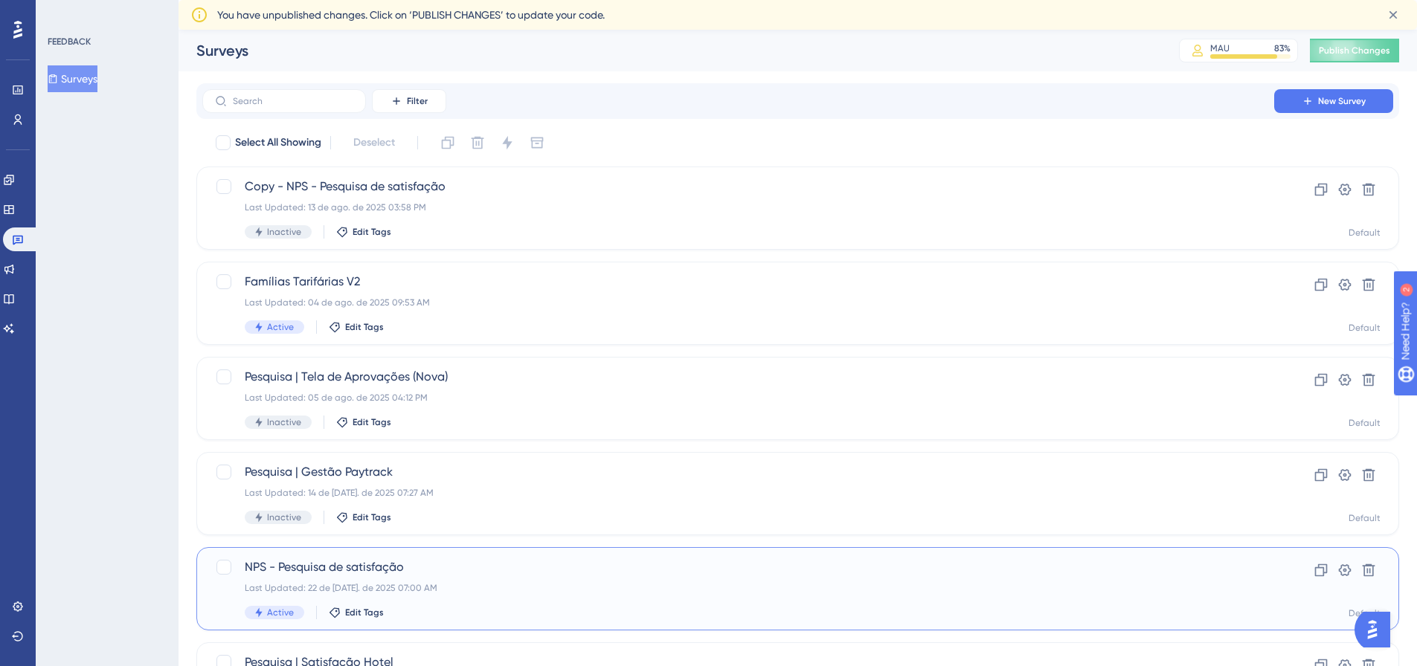
click at [521, 573] on span "NPS - Pesquisa de satisfação" at bounding box center [738, 568] width 987 height 18
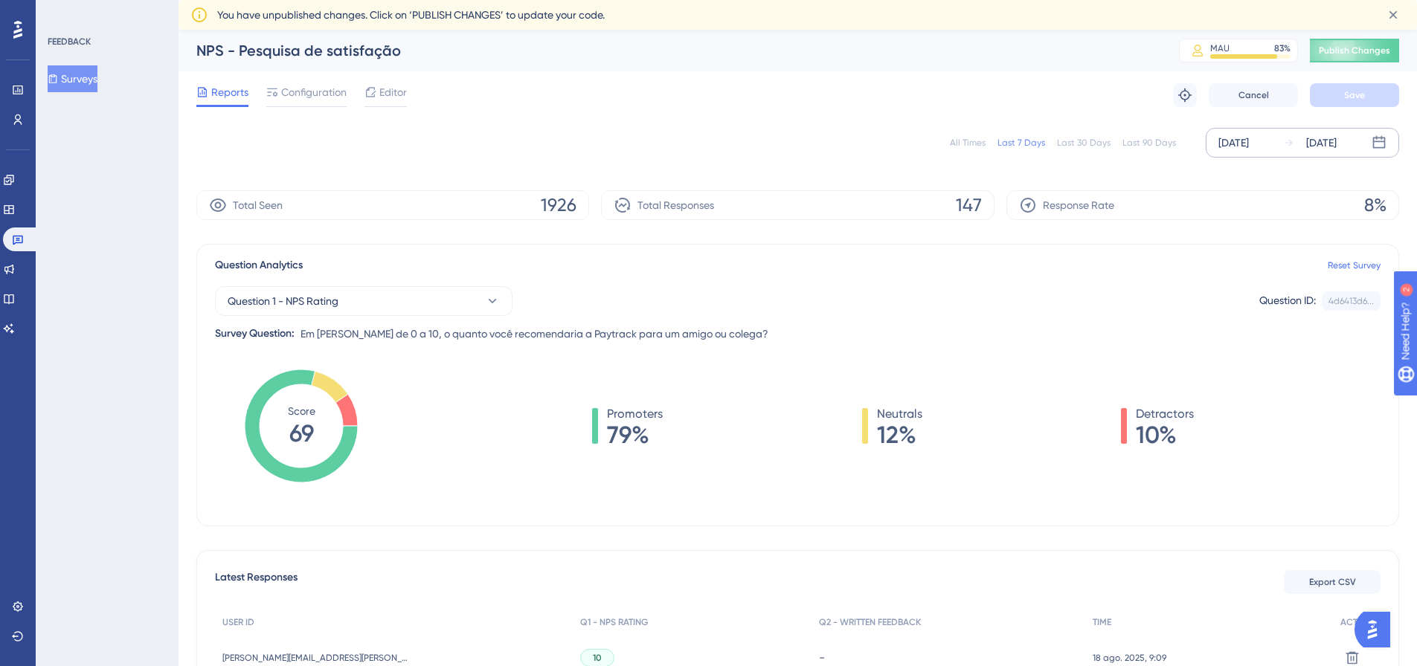
click at [1245, 147] on div "[DATE]" at bounding box center [1233, 143] width 30 height 18
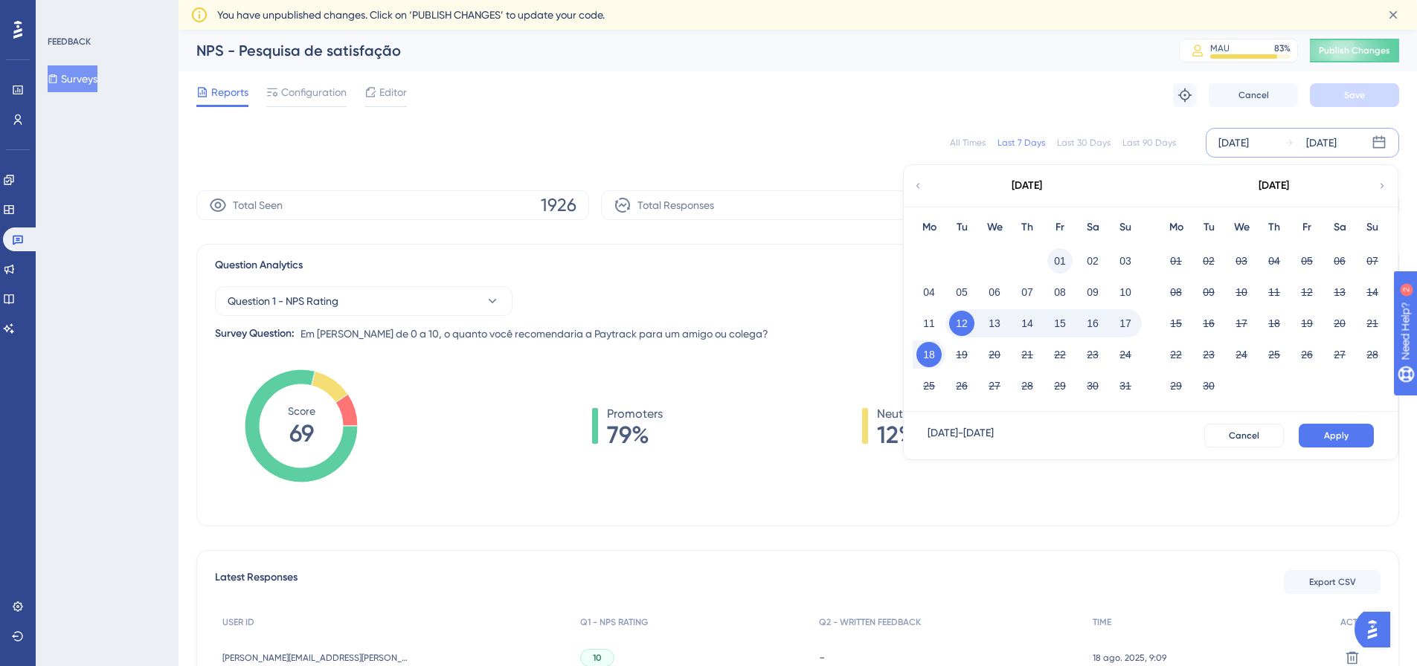
click at [1055, 251] on button "01" at bounding box center [1059, 260] width 25 height 25
click at [1318, 429] on button "Apply" at bounding box center [1336, 436] width 75 height 24
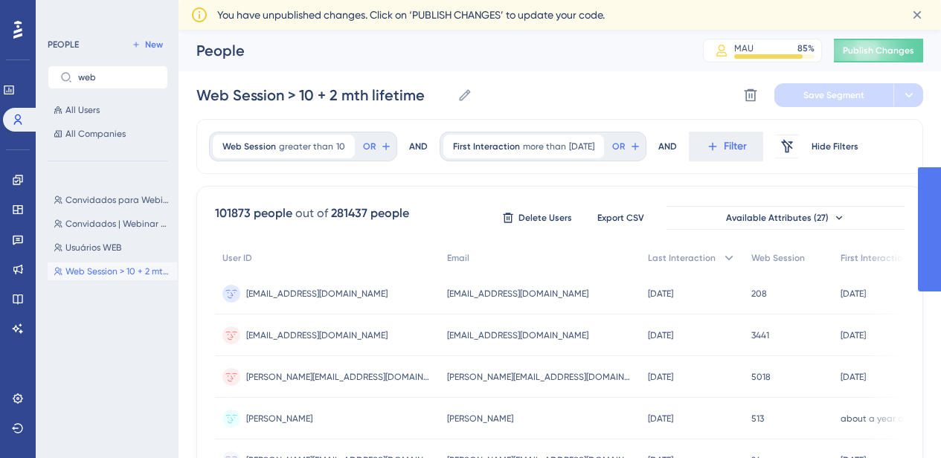
scroll to position [4, 0]
